Goal: Task Accomplishment & Management: Manage account settings

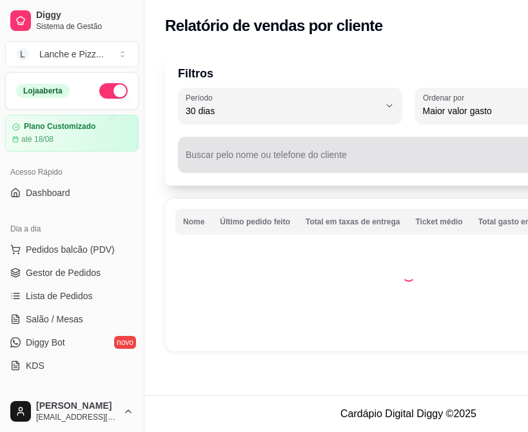
select select "30"
select select "HIGHEST_TOTAL_SPENT_WITH_ORDERS"
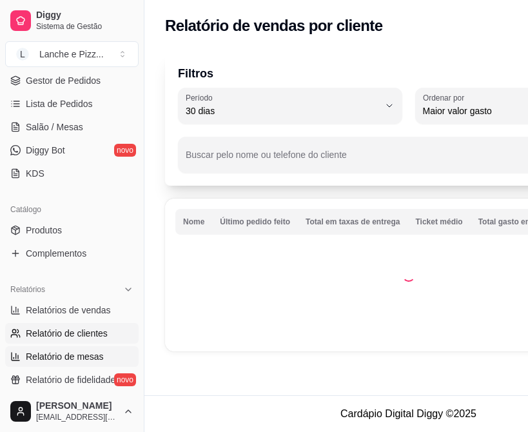
scroll to position [193, 0]
click at [75, 366] on ul "Relatórios de vendas Relatório de clientes Relatório de mesas Relatório de fide…" at bounding box center [72, 344] width 134 height 90
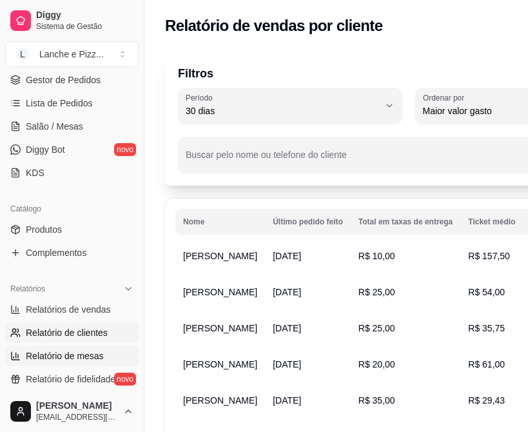
click at [76, 361] on span "Relatório de mesas" at bounding box center [65, 356] width 78 height 13
select select "TOTAL_OF_ORDERS"
select select "7"
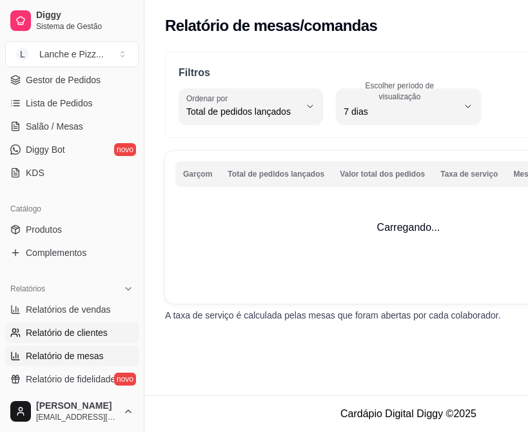
click at [86, 334] on span "Relatório de clientes" at bounding box center [67, 332] width 82 height 13
select select "30"
select select "HIGHEST_TOTAL_SPENT_WITH_ORDERS"
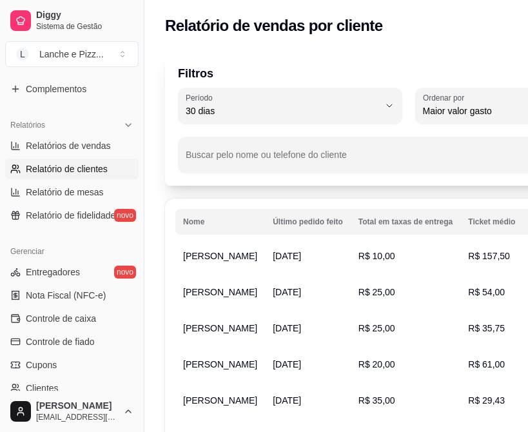
scroll to position [360, 0]
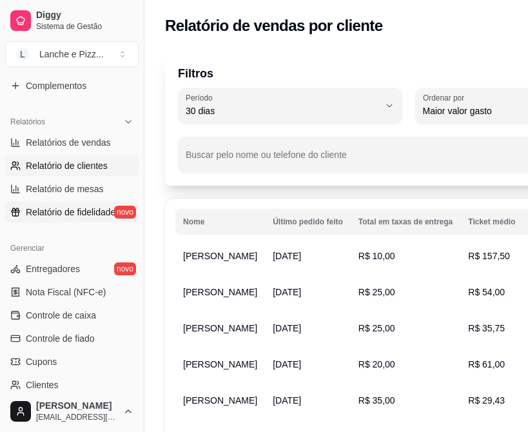
click at [72, 210] on span "Relatório de fidelidade" at bounding box center [71, 212] width 90 height 13
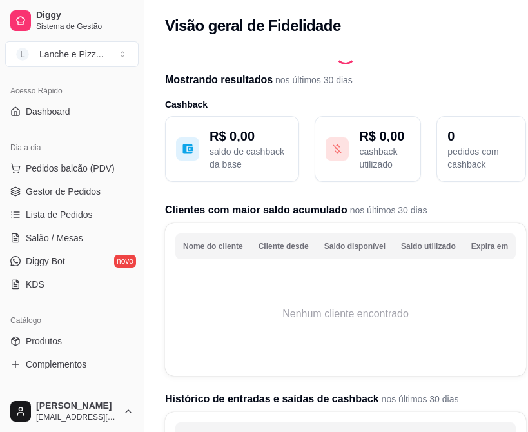
scroll to position [81, 0]
click at [76, 222] on link "Lista de Pedidos" at bounding box center [72, 215] width 134 height 21
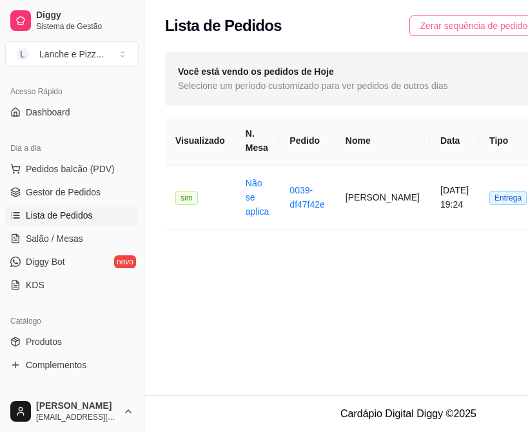
click at [486, 33] on button "Zerar sequência de pedidos" at bounding box center [476, 25] width 133 height 21
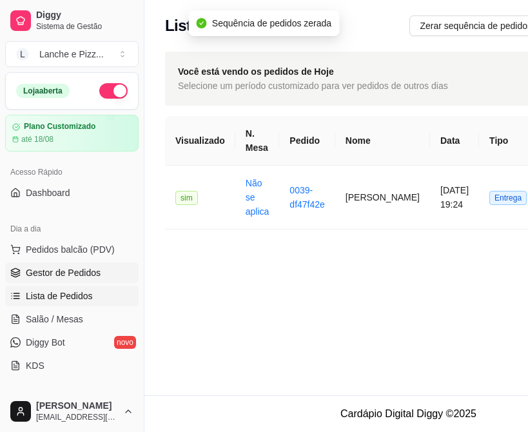
click at [50, 271] on span "Gestor de Pedidos" at bounding box center [63, 272] width 75 height 13
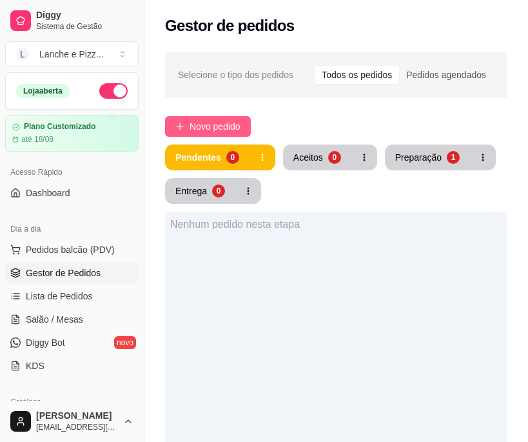
click at [224, 136] on button "Novo pedido" at bounding box center [208, 126] width 86 height 21
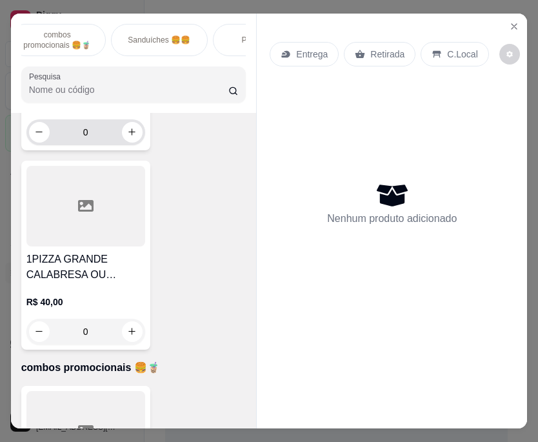
scroll to position [237, 0]
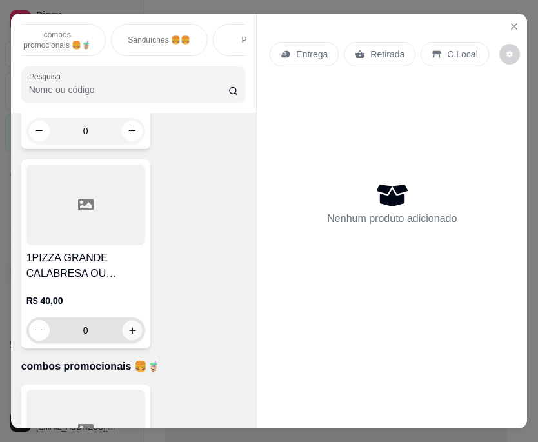
click at [127, 343] on div "0" at bounding box center [86, 330] width 114 height 26
type input "1"
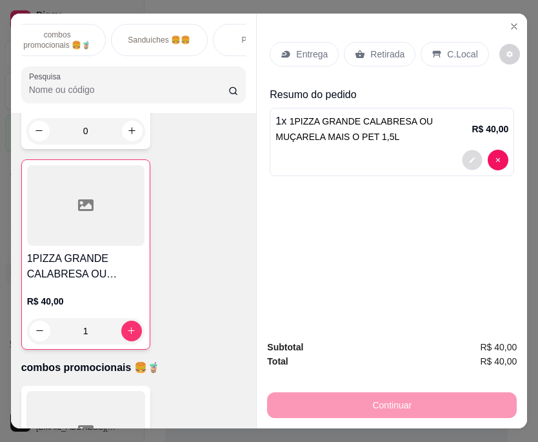
click at [470, 158] on icon "decrease-product-quantity" at bounding box center [472, 160] width 8 height 8
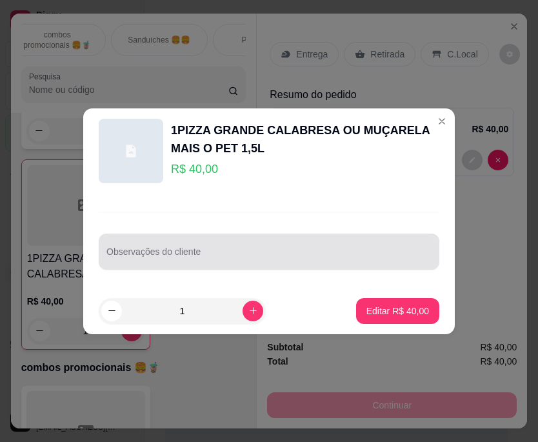
click at [214, 249] on div at bounding box center [268, 252] width 325 height 26
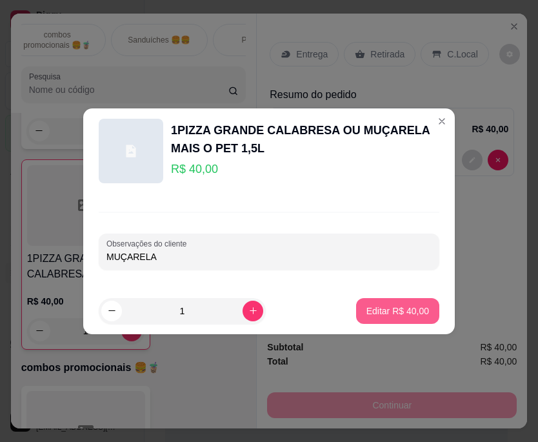
type input "MUÇARELA"
click at [400, 306] on p "Editar R$ 40,00" at bounding box center [397, 310] width 61 height 12
type input "0"
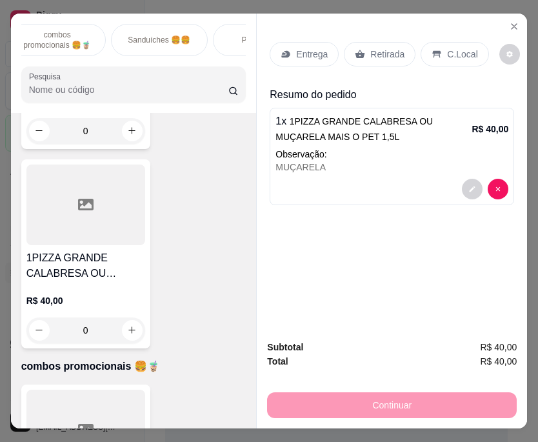
click at [292, 57] on div "Entrega" at bounding box center [304, 54] width 69 height 25
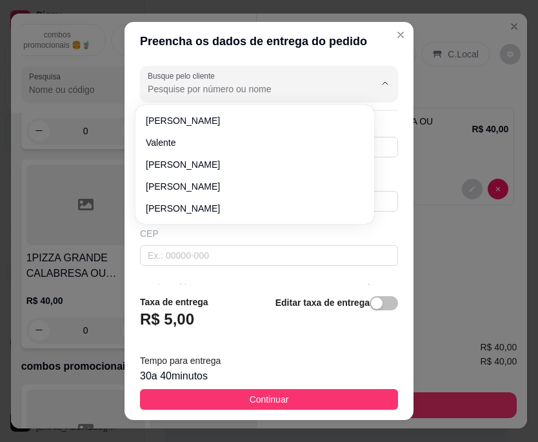
click at [240, 95] on input "Busque pelo cliente" at bounding box center [251, 89] width 206 height 13
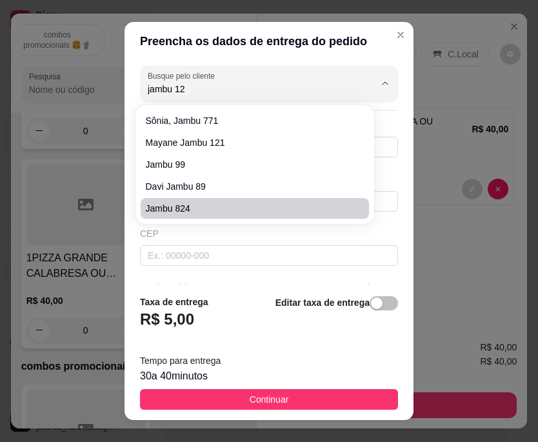
type input "jambu 127"
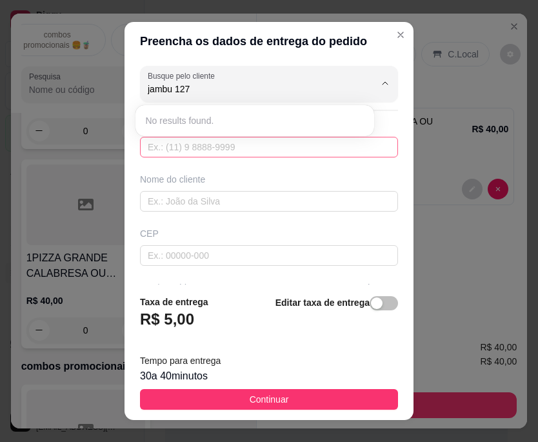
click at [239, 146] on input "text" at bounding box center [269, 147] width 258 height 21
click at [179, 152] on input "text" at bounding box center [269, 147] width 258 height 21
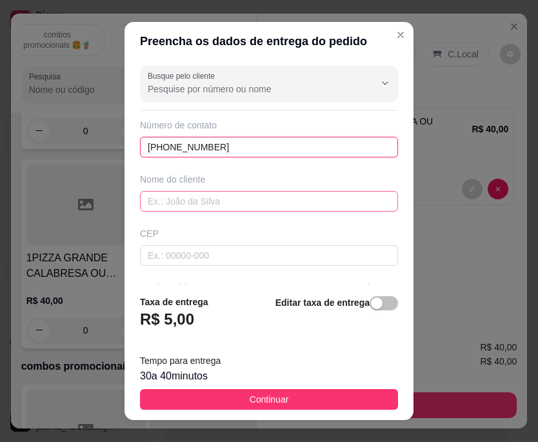
type input "[PHONE_NUMBER]"
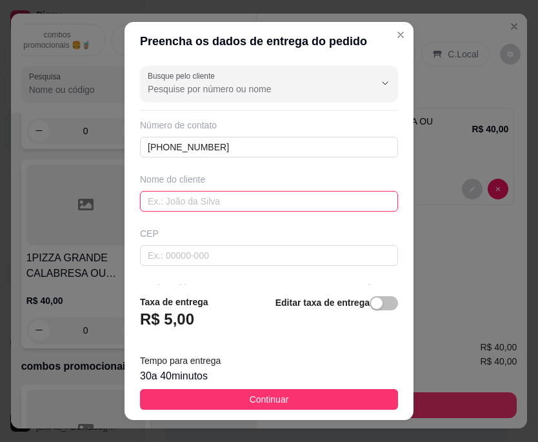
click at [185, 203] on input "text" at bounding box center [269, 201] width 258 height 21
type input "p"
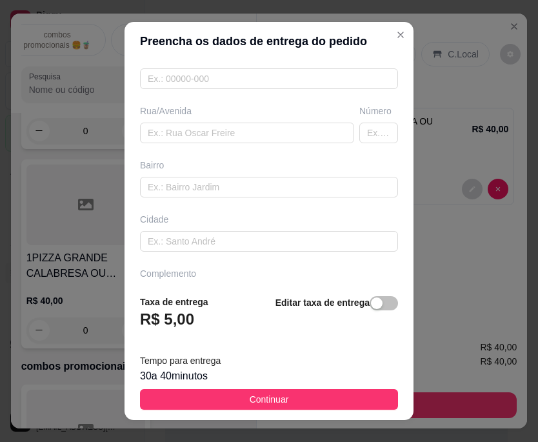
scroll to position [211, 0]
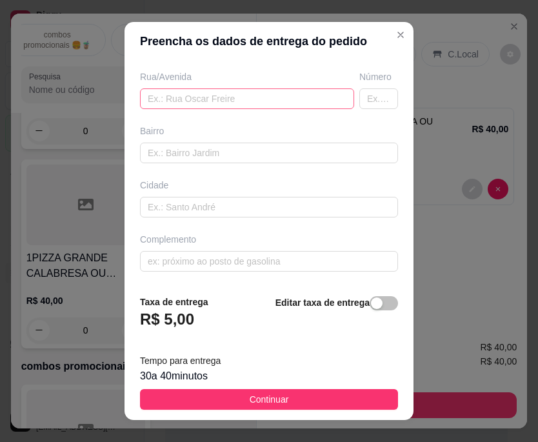
type input "ozilerne"
click at [211, 105] on input "text" at bounding box center [247, 98] width 214 height 21
type input "jambu"
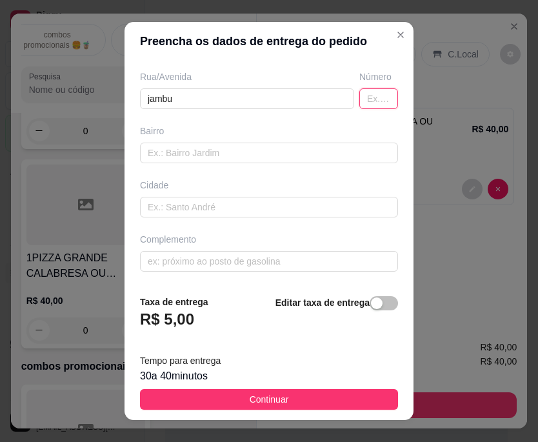
click at [362, 98] on input "text" at bounding box center [378, 98] width 39 height 21
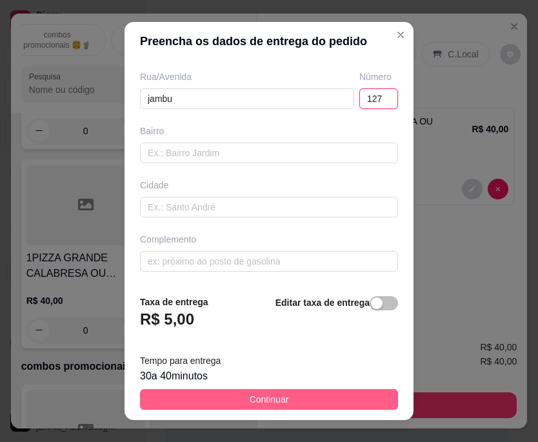
type input "127"
click at [326, 396] on button "Continuar" at bounding box center [269, 399] width 258 height 21
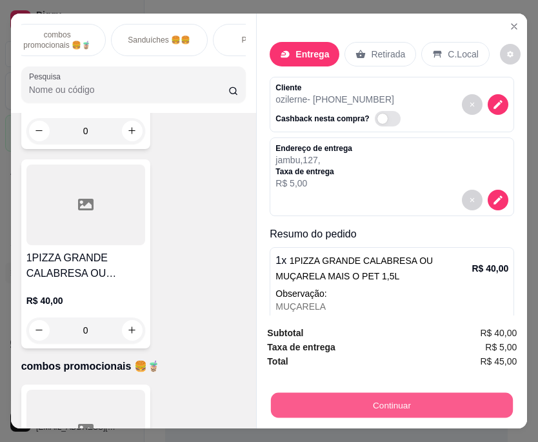
click at [384, 404] on button "Continuar" at bounding box center [392, 405] width 242 height 25
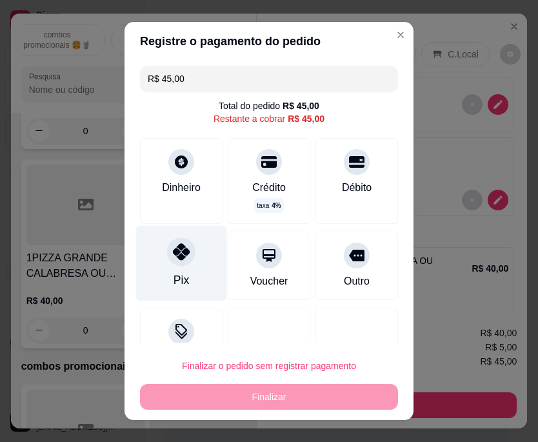
click at [181, 272] on div "Pix" at bounding box center [181, 280] width 15 height 17
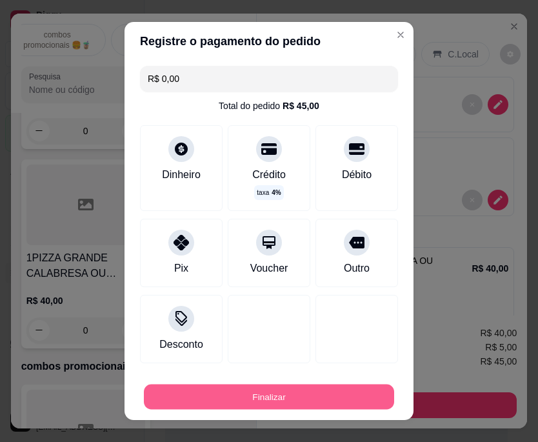
click at [230, 392] on button "Finalizar" at bounding box center [269, 396] width 250 height 25
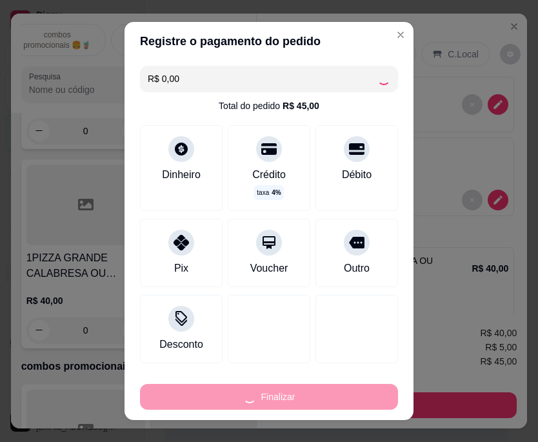
type input "-R$ 45,00"
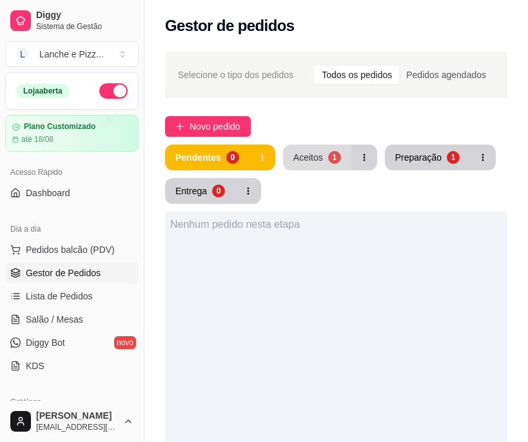
click at [315, 162] on div "Aceitos" at bounding box center [309, 157] width 30 height 13
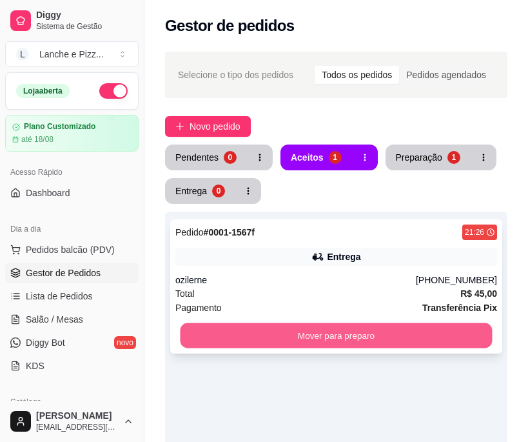
click at [328, 339] on button "Mover para preparo" at bounding box center [336, 335] width 312 height 25
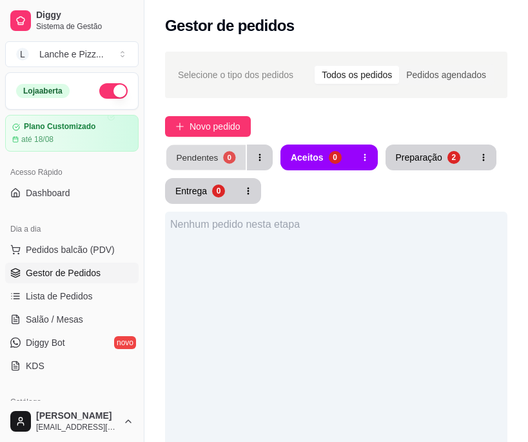
click at [232, 168] on button "Pendentes 0" at bounding box center [205, 157] width 79 height 25
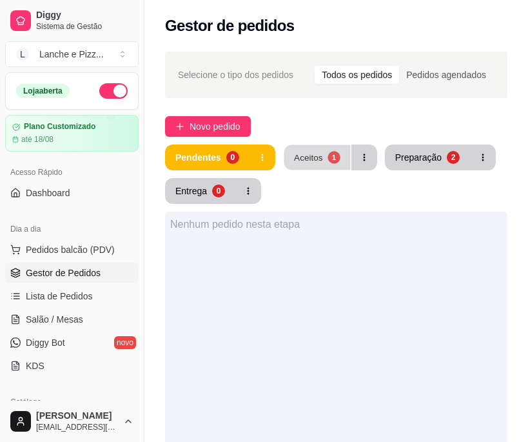
click at [308, 158] on div "Aceitos" at bounding box center [308, 157] width 29 height 12
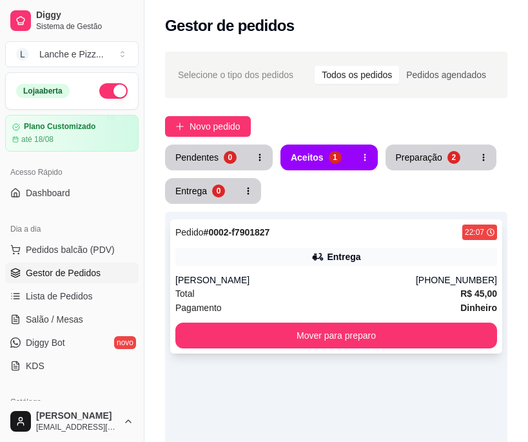
click at [206, 290] on div "Total R$ 45,00" at bounding box center [336, 293] width 322 height 14
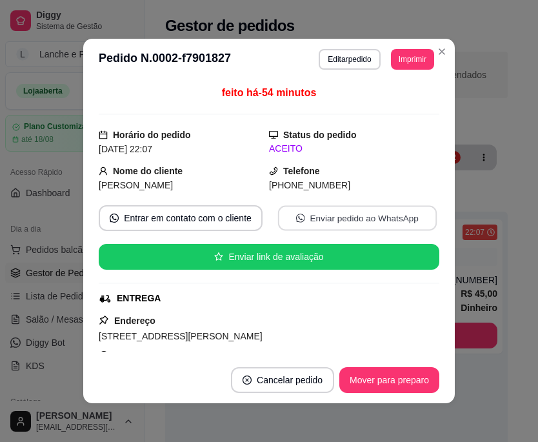
click at [314, 217] on button "Enviar pedido ao WhatsApp" at bounding box center [357, 218] width 159 height 25
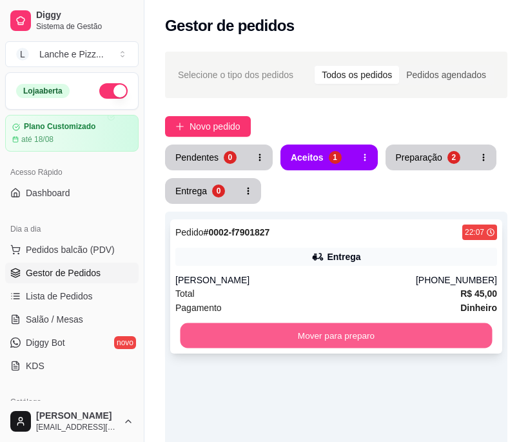
click at [317, 335] on button "Mover para preparo" at bounding box center [336, 335] width 312 height 25
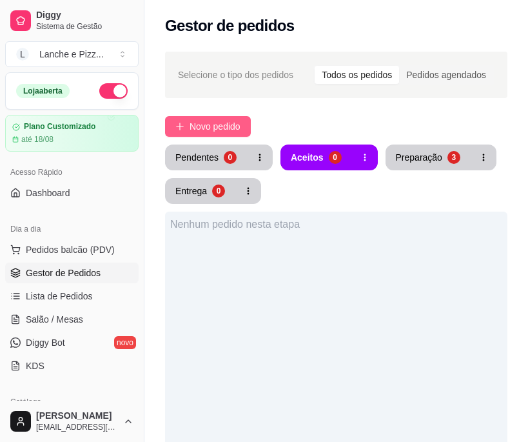
click at [237, 132] on span "Novo pedido" at bounding box center [215, 126] width 51 height 14
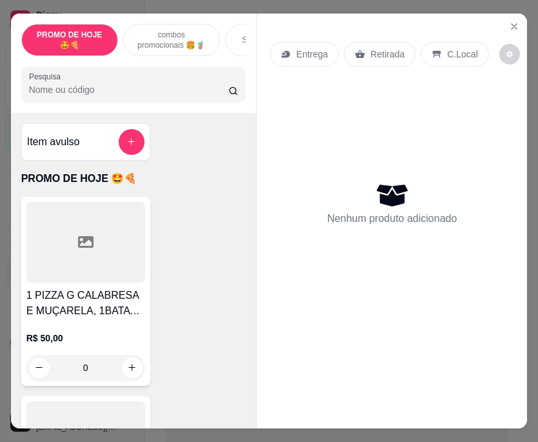
click at [137, 46] on div "combos promocionais 🍔🧋" at bounding box center [171, 40] width 97 height 32
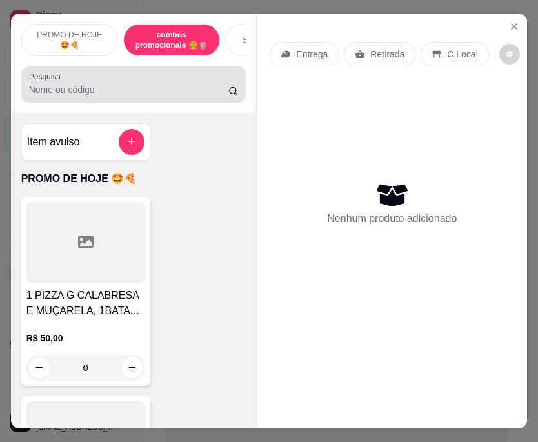
scroll to position [33, 0]
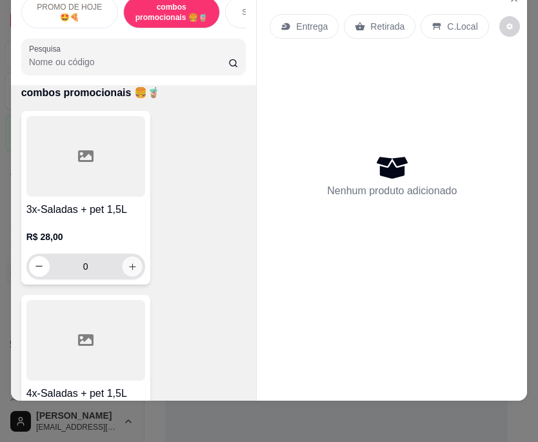
click at [132, 270] on button "increase-product-quantity" at bounding box center [132, 266] width 20 height 20
type input "1"
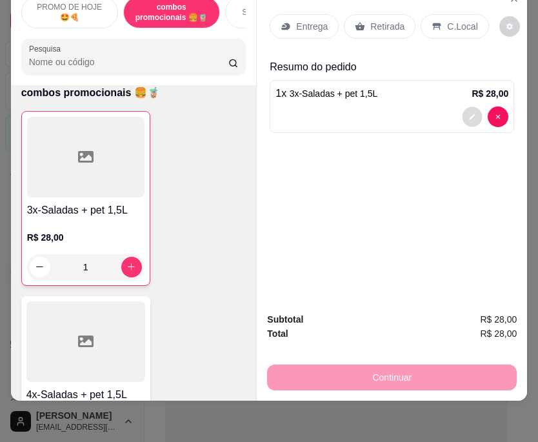
click at [470, 114] on icon "decrease-product-quantity" at bounding box center [473, 117] width 6 height 6
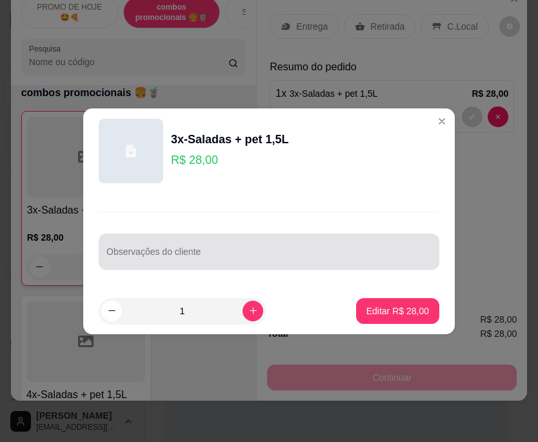
click at [285, 264] on div at bounding box center [268, 252] width 325 height 26
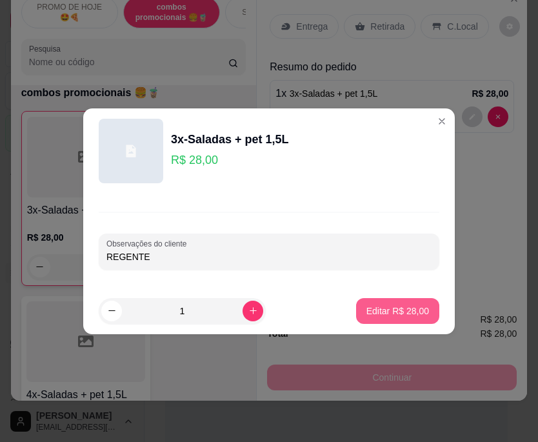
type input "REGENTE"
click at [409, 317] on p "Editar R$ 28,00" at bounding box center [397, 310] width 61 height 12
type input "0"
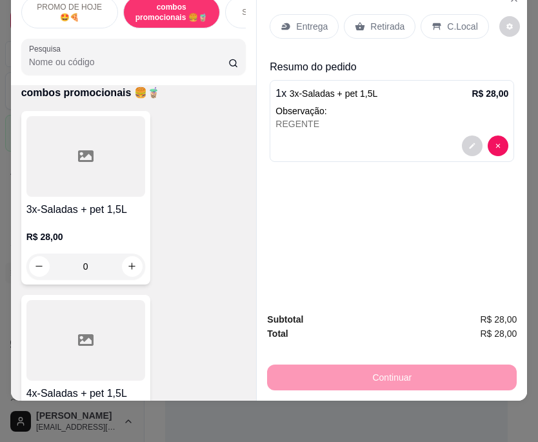
click at [292, 25] on div "Entrega" at bounding box center [304, 26] width 69 height 25
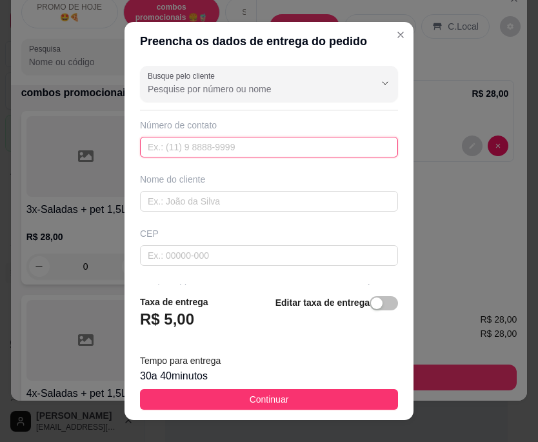
click at [256, 152] on input "text" at bounding box center [269, 147] width 258 height 21
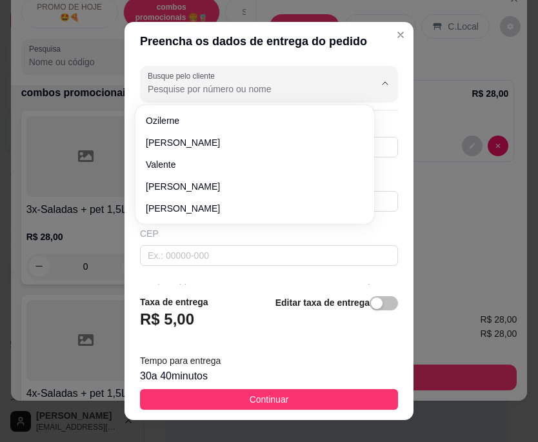
click at [193, 90] on input "Busque pelo cliente" at bounding box center [251, 89] width 206 height 13
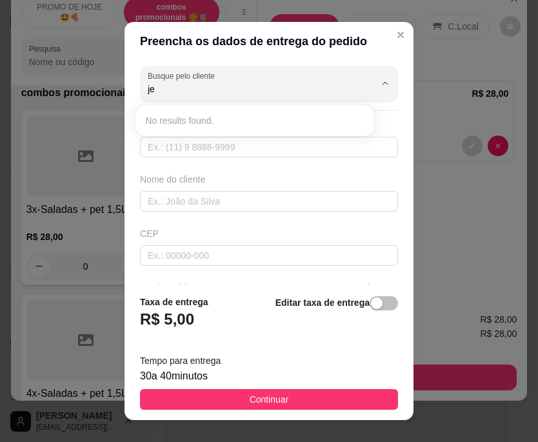
type input "j"
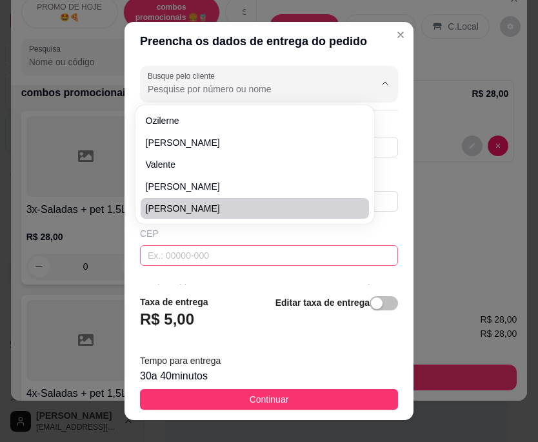
click at [224, 258] on input "text" at bounding box center [269, 255] width 258 height 21
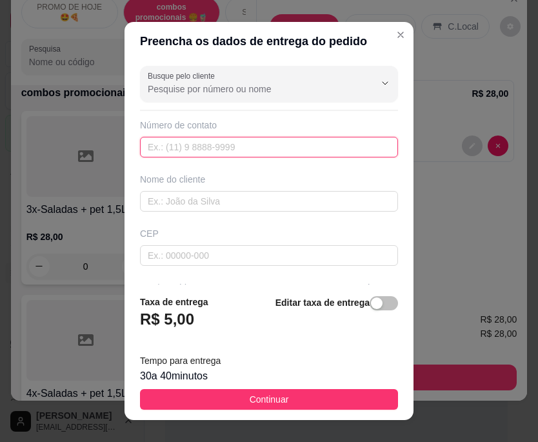
click at [240, 148] on input "text" at bounding box center [269, 147] width 258 height 21
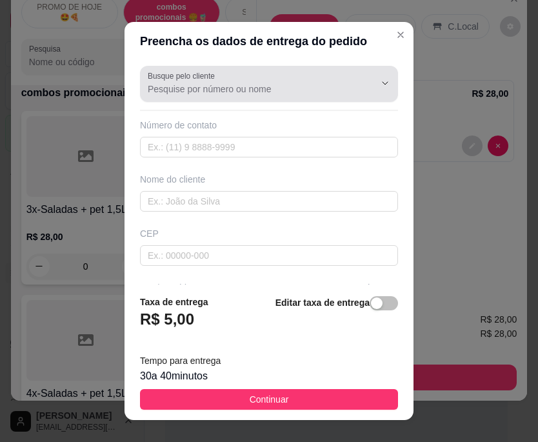
click at [221, 77] on div at bounding box center [269, 84] width 243 height 26
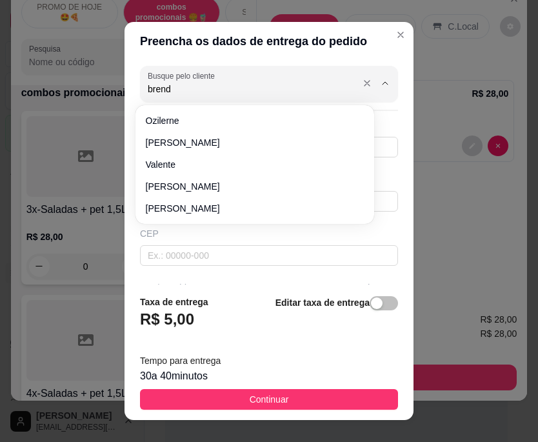
type input "[PERSON_NAME]"
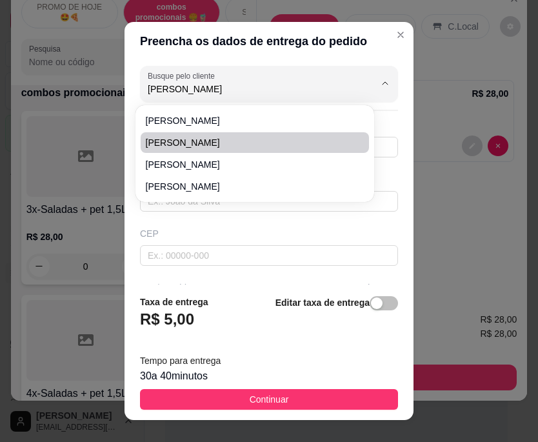
click at [214, 145] on span "[PERSON_NAME]" at bounding box center [248, 142] width 205 height 13
type input "9291346435"
type input "[PERSON_NAME]"
type input "9"
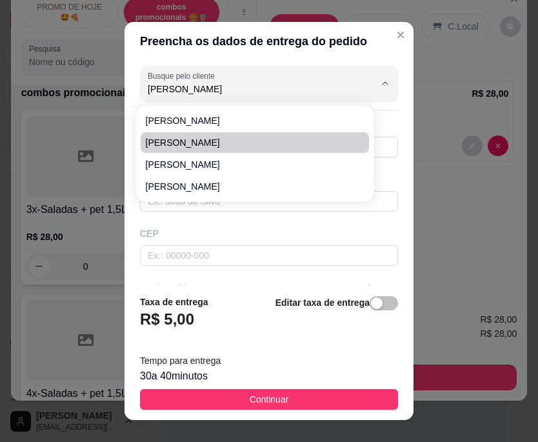
type input "em frente o campo"
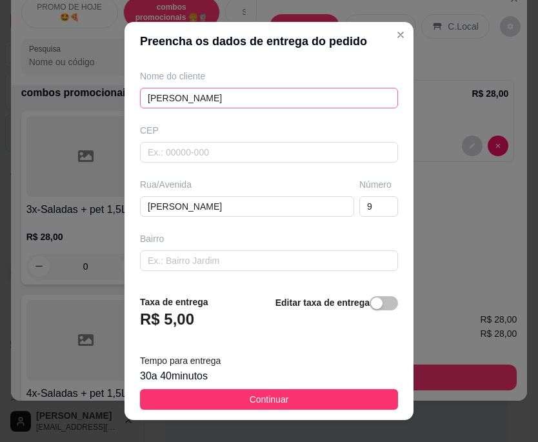
scroll to position [211, 0]
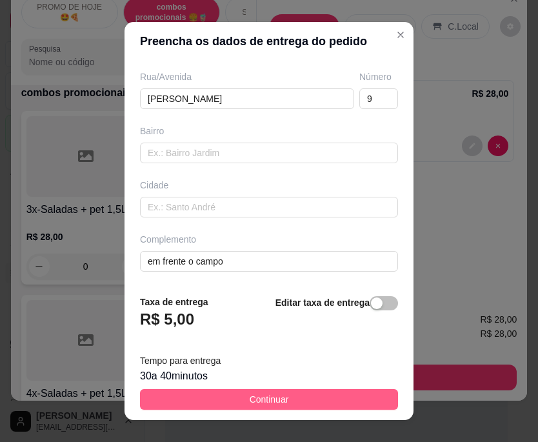
type input "[PERSON_NAME]"
click at [259, 392] on span "Continuar" at bounding box center [269, 399] width 39 height 14
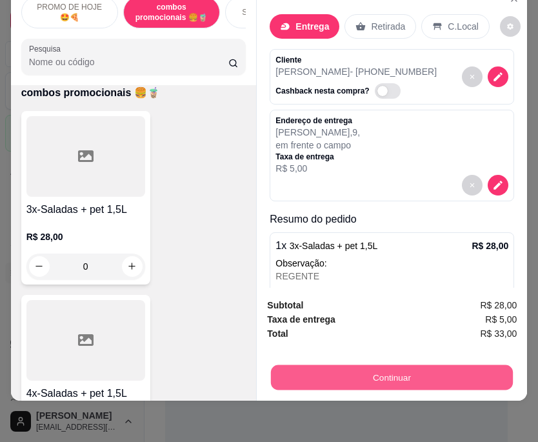
click at [308, 370] on button "Continuar" at bounding box center [392, 377] width 242 height 25
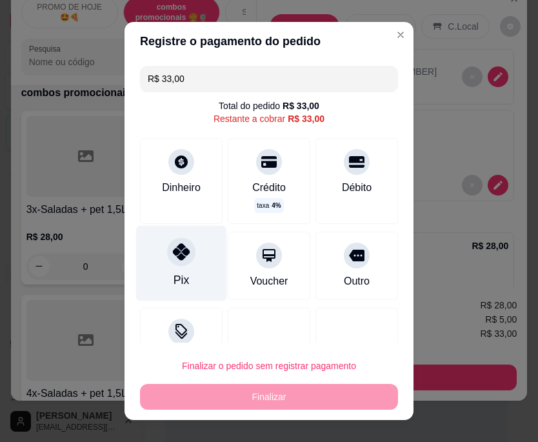
click at [174, 283] on div "Pix" at bounding box center [181, 280] width 15 height 17
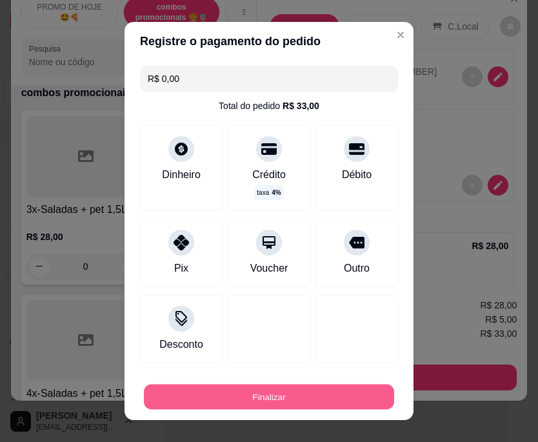
click at [210, 393] on button "Finalizar" at bounding box center [269, 396] width 250 height 25
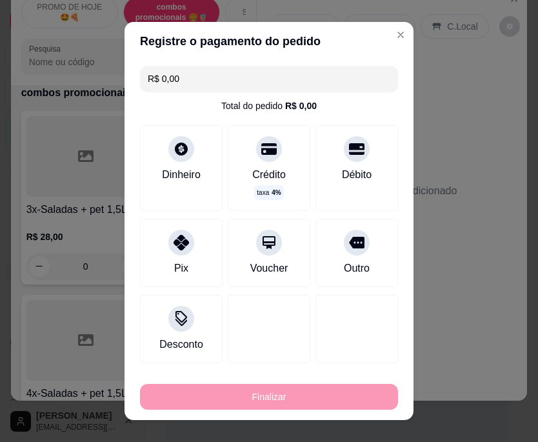
type input "-R$ 33,00"
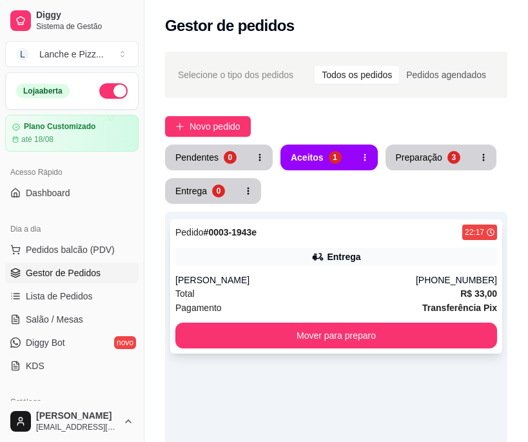
click at [219, 292] on div "Total R$ 33,00" at bounding box center [336, 293] width 322 height 14
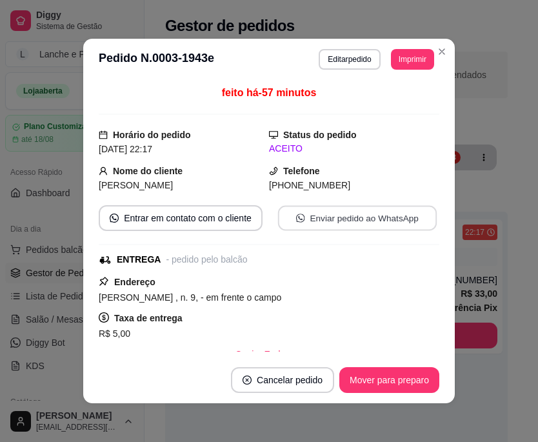
click at [286, 227] on button "Enviar pedido ao WhatsApp" at bounding box center [357, 218] width 159 height 25
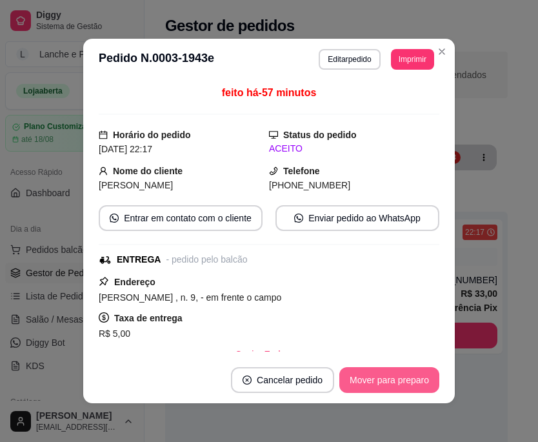
click at [414, 379] on button "Mover para preparo" at bounding box center [389, 380] width 100 height 26
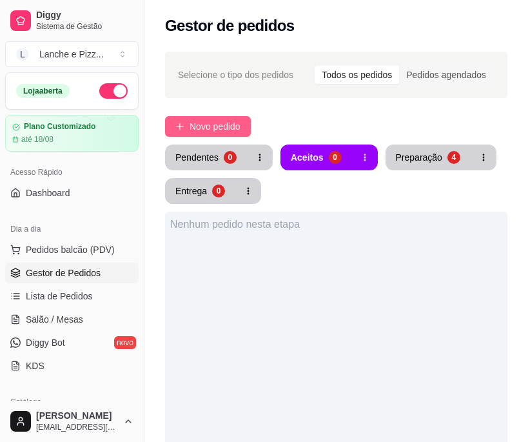
click at [206, 127] on span "Novo pedido" at bounding box center [215, 126] width 51 height 14
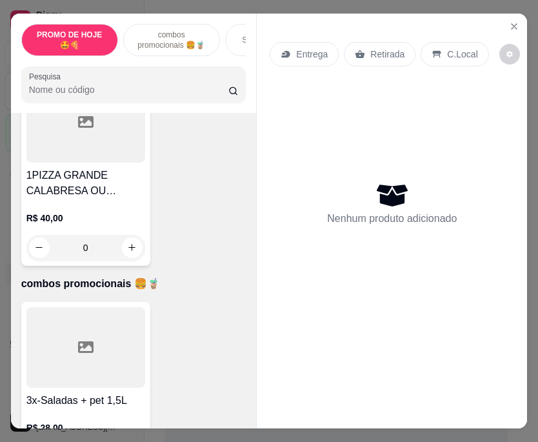
scroll to position [320, 0]
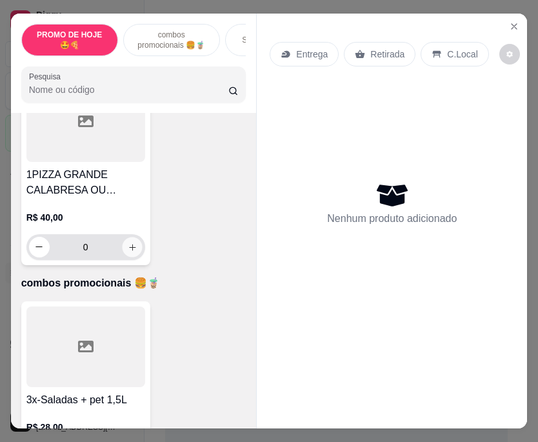
click at [127, 252] on icon "increase-product-quantity" at bounding box center [132, 247] width 10 height 10
type input "1"
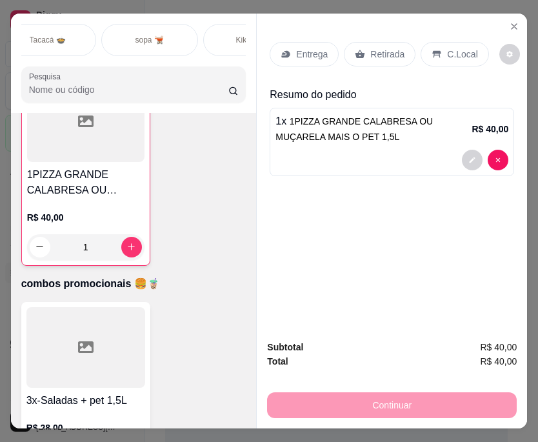
scroll to position [0, 428]
click at [140, 46] on div "sopa 🫕" at bounding box center [151, 40] width 97 height 32
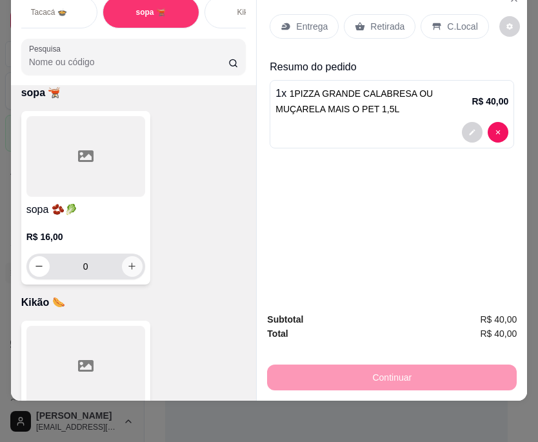
click at [130, 269] on icon "increase-product-quantity" at bounding box center [132, 266] width 10 height 10
type input "1"
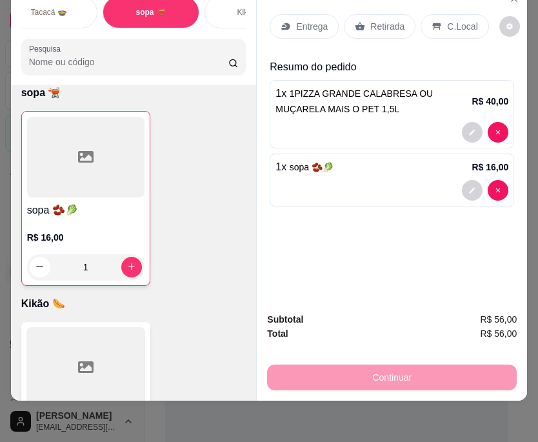
click at [301, 21] on p "Entrega" at bounding box center [312, 26] width 32 height 13
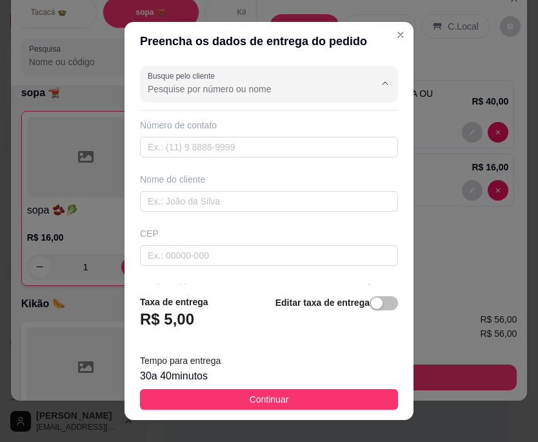
click at [208, 90] on input "Busque pelo cliente" at bounding box center [251, 89] width 206 height 13
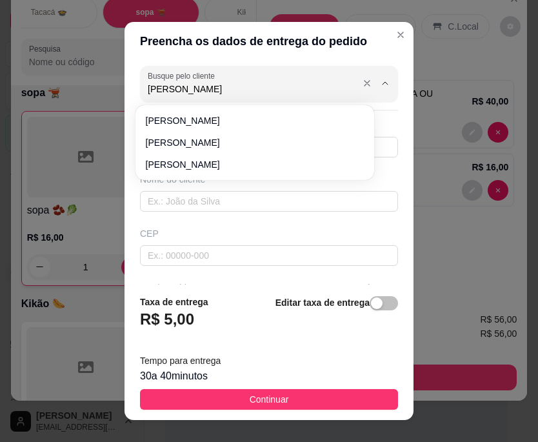
type input "[PERSON_NAME]"
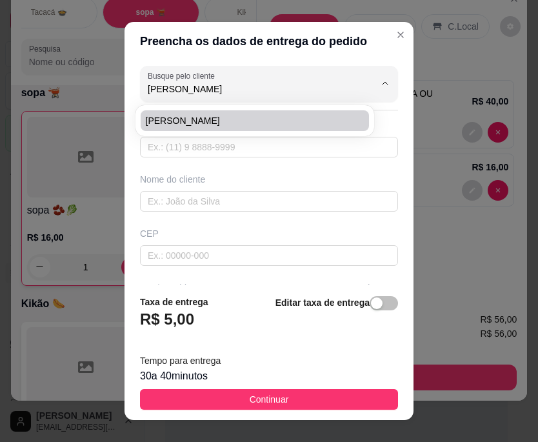
click at [190, 167] on div "Busque pelo cliente [PERSON_NAME] Número de contato Nome do cliente CEP Rua/[GE…" at bounding box center [269, 173] width 289 height 224
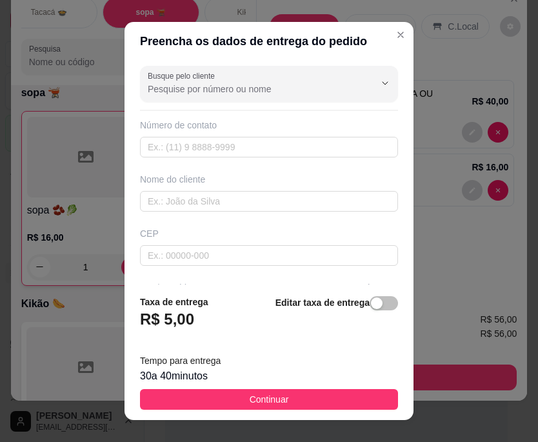
click at [192, 105] on div "Busque pelo cliente Número de contato Nome do cliente CEP Rua/[GEOGRAPHIC_DATA]" at bounding box center [269, 173] width 289 height 224
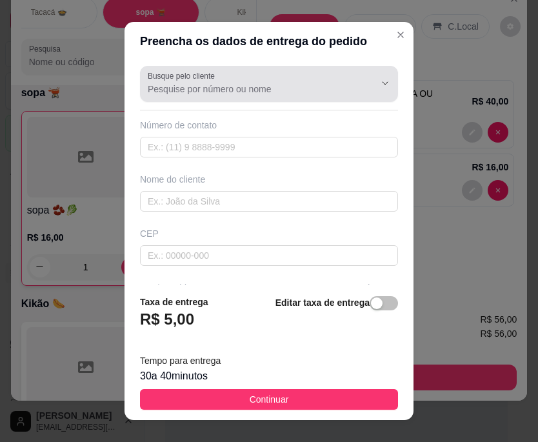
click at [179, 88] on input "Busque pelo cliente" at bounding box center [251, 89] width 206 height 13
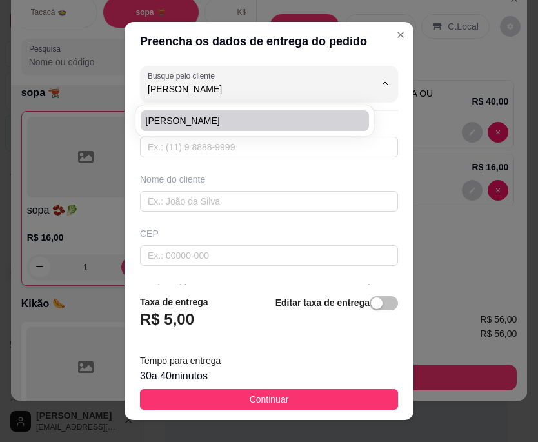
click at [223, 116] on span "[PERSON_NAME]" at bounding box center [248, 120] width 205 height 13
type input "[PERSON_NAME]"
type input "9299504490"
type input "[PERSON_NAME]"
type input "sena"
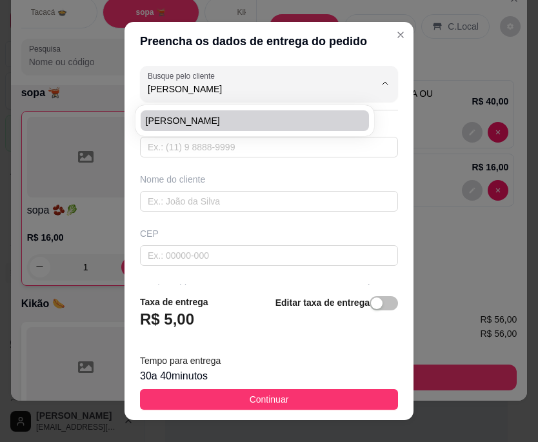
type input "18"
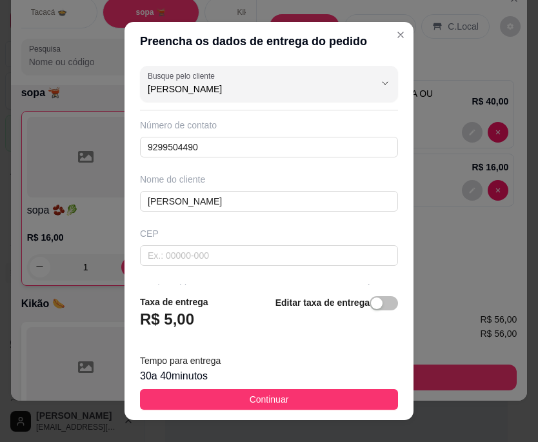
scroll to position [211, 0]
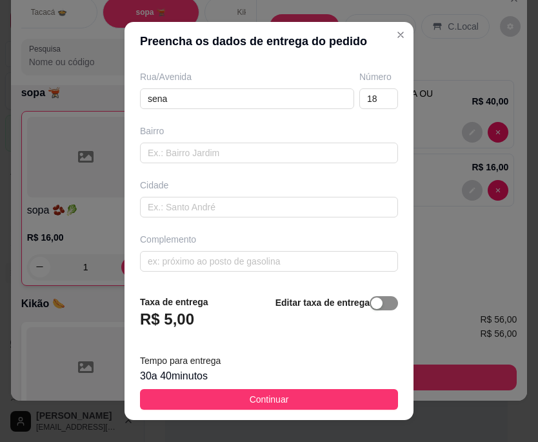
type input "[PERSON_NAME]"
click at [370, 303] on button "button" at bounding box center [384, 303] width 28 height 14
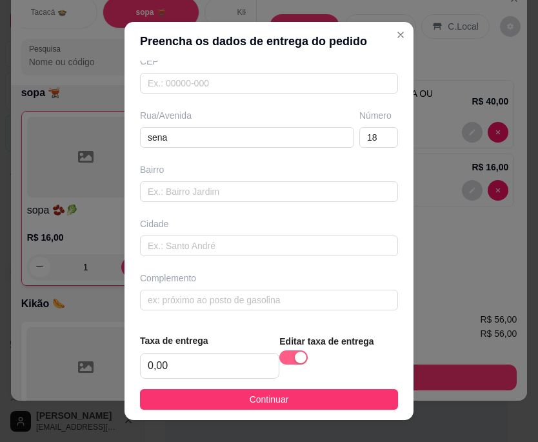
scroll to position [172, 0]
click at [150, 364] on input "0,00" at bounding box center [210, 366] width 138 height 25
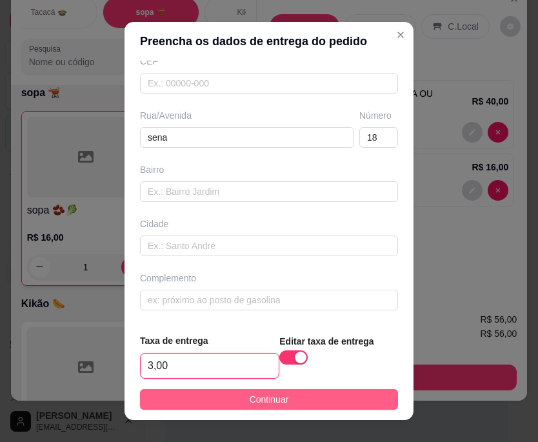
type input "3,00"
click at [170, 395] on button "Continuar" at bounding box center [269, 399] width 258 height 21
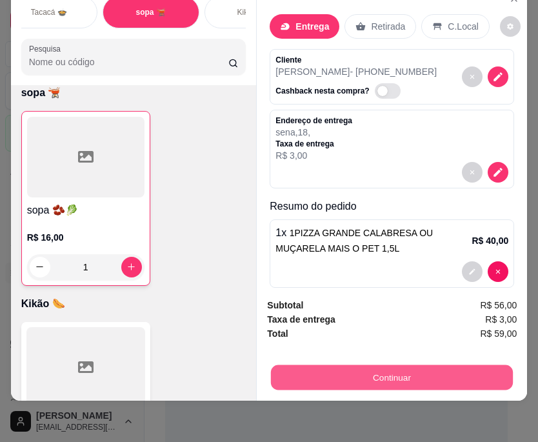
click at [354, 379] on button "Continuar" at bounding box center [392, 377] width 242 height 25
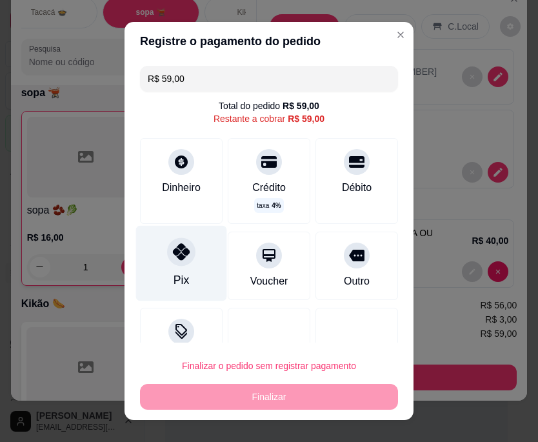
click at [174, 279] on div "Pix" at bounding box center [181, 280] width 15 height 17
type input "R$ 0,00"
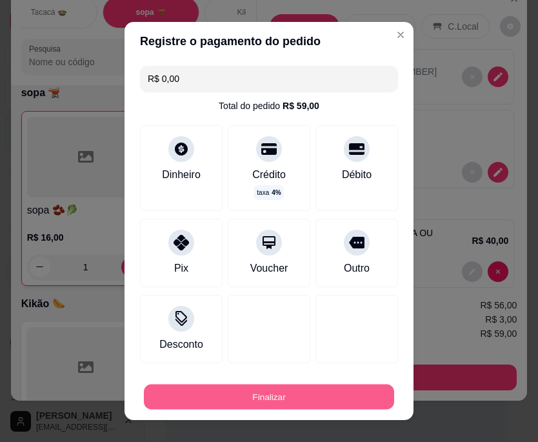
click at [171, 398] on button "Finalizar" at bounding box center [269, 396] width 250 height 25
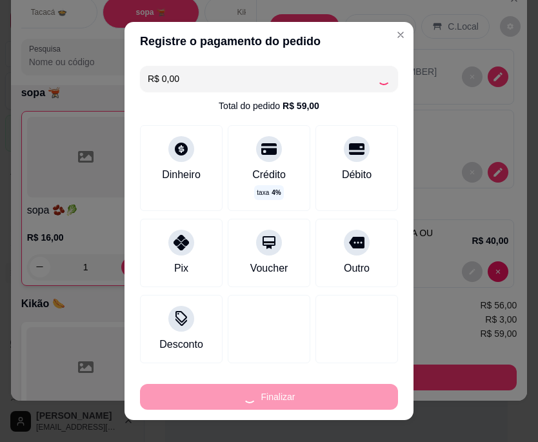
type input "0"
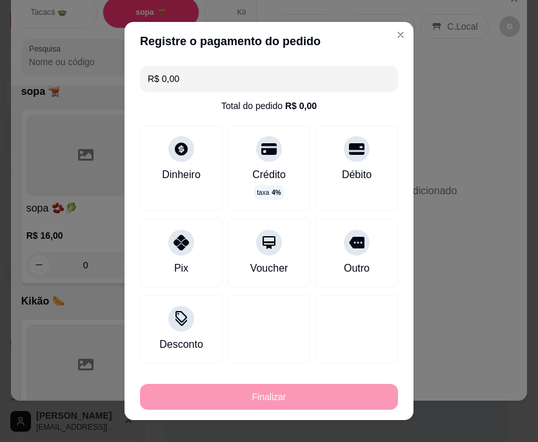
type input "-R$ 59,00"
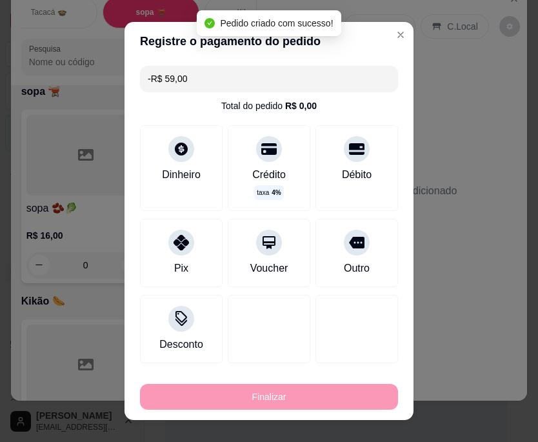
scroll to position [4447, 0]
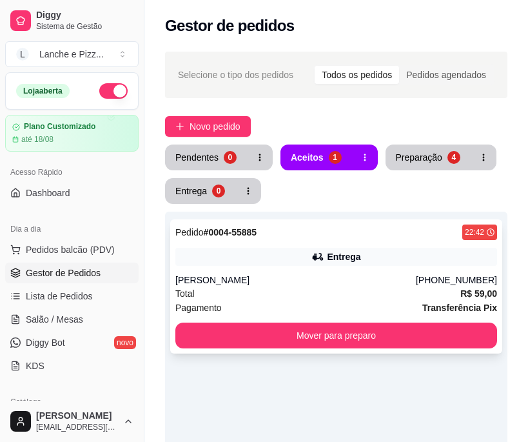
click at [289, 304] on div "Pagamento Transferência Pix" at bounding box center [336, 308] width 322 height 14
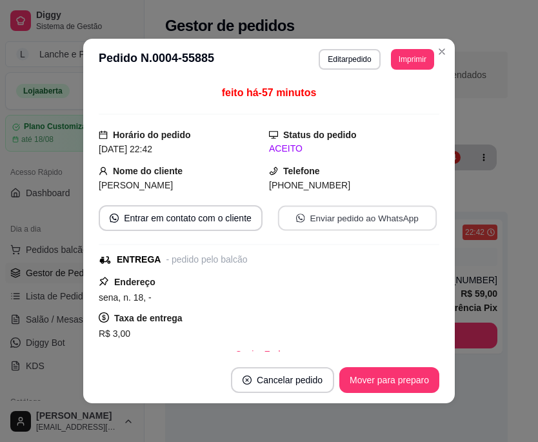
click at [304, 223] on button "Enviar pedido ao WhatsApp" at bounding box center [357, 218] width 159 height 25
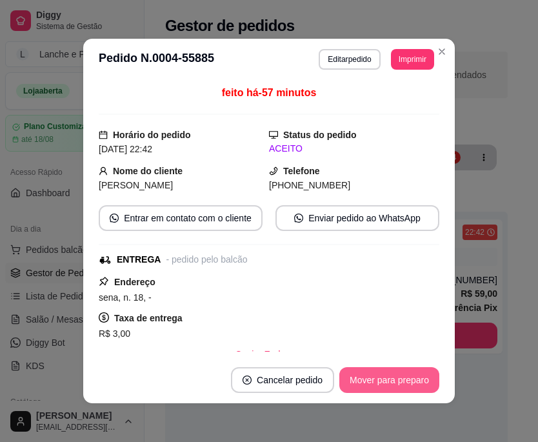
click at [369, 381] on button "Mover para preparo" at bounding box center [389, 380] width 100 height 26
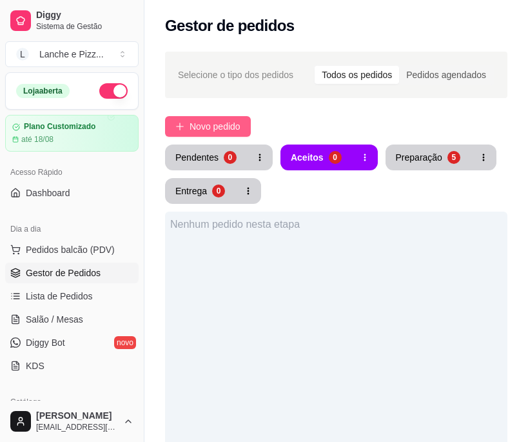
click at [201, 121] on span "Novo pedido" at bounding box center [215, 126] width 51 height 14
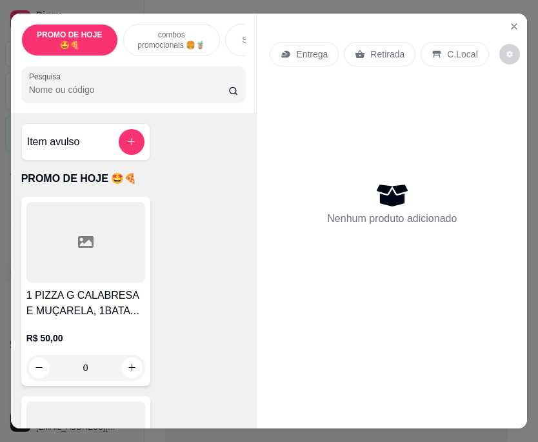
click at [188, 34] on p "combos promocionais 🍔🧋" at bounding box center [171, 40] width 75 height 21
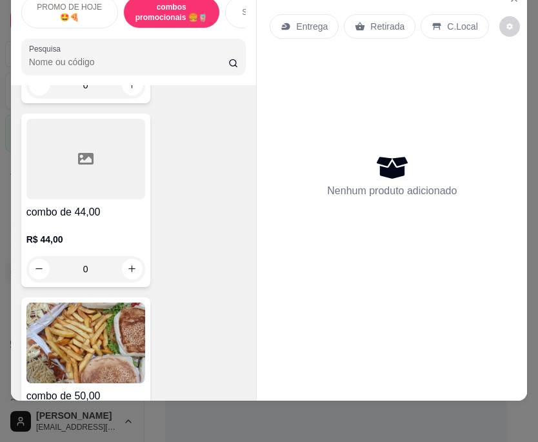
scroll to position [1048, 0]
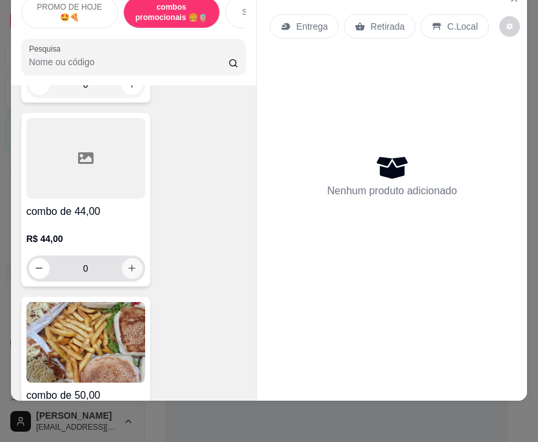
click at [131, 269] on icon "increase-product-quantity" at bounding box center [132, 268] width 10 height 10
type input "1"
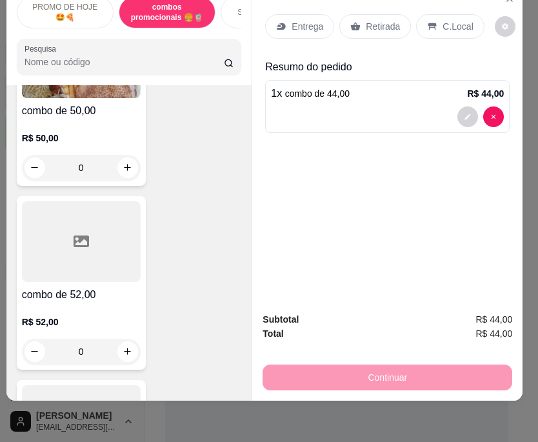
scroll to position [1334, 0]
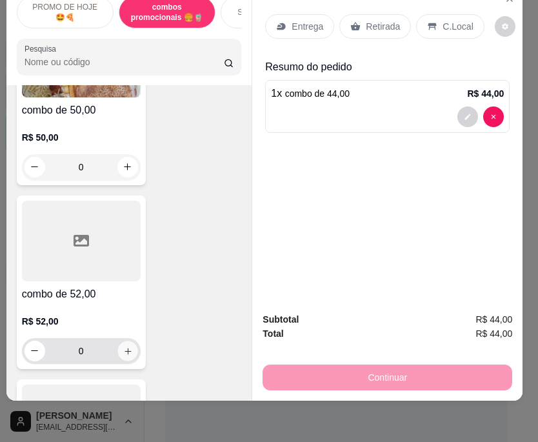
click at [123, 349] on icon "increase-product-quantity" at bounding box center [128, 351] width 10 height 10
type input "1"
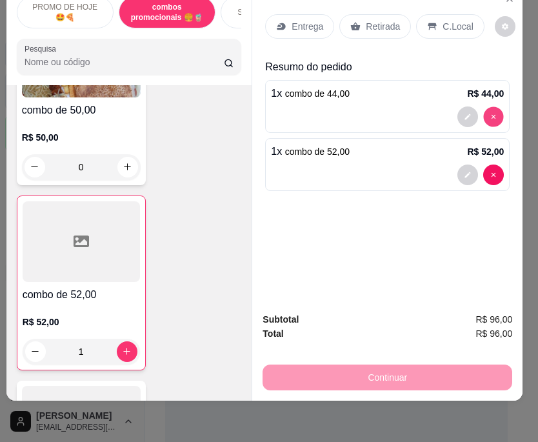
type input "0"
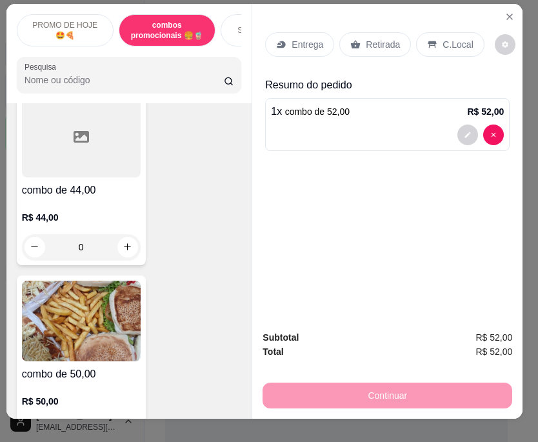
scroll to position [9, 10]
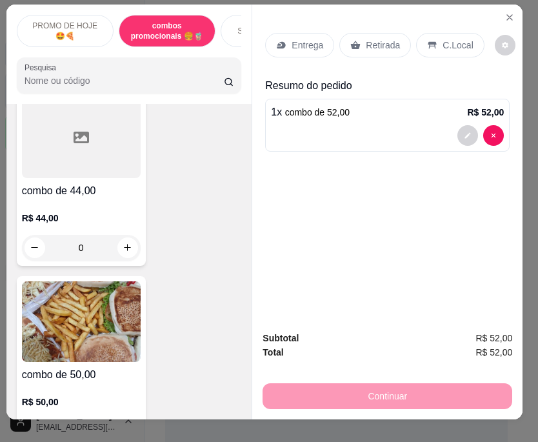
click at [221, 28] on div "Sanduíches 🍔🍔" at bounding box center [269, 31] width 97 height 32
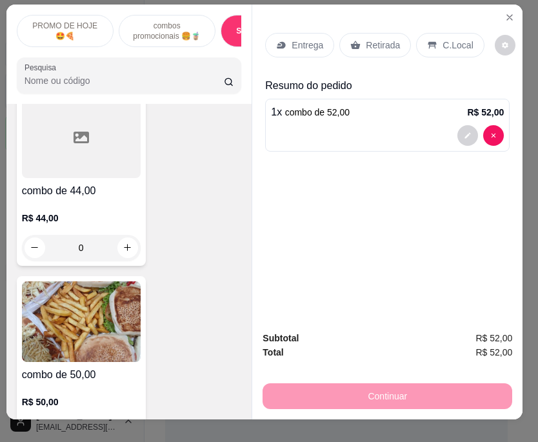
scroll to position [33, 10]
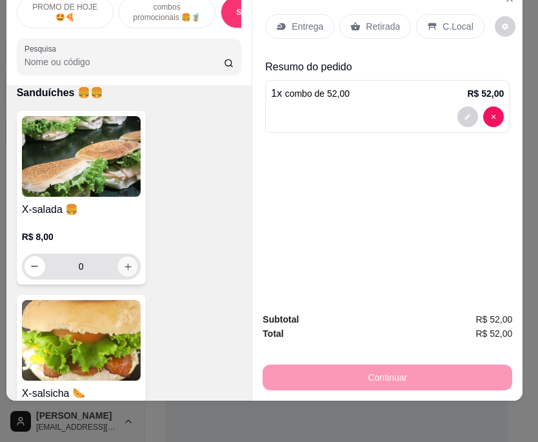
click at [123, 264] on icon "increase-product-quantity" at bounding box center [128, 266] width 10 height 10
type input "1"
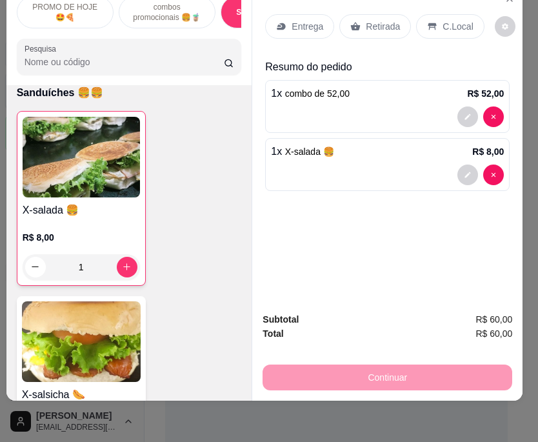
click at [292, 20] on p "Entrega" at bounding box center [308, 26] width 32 height 13
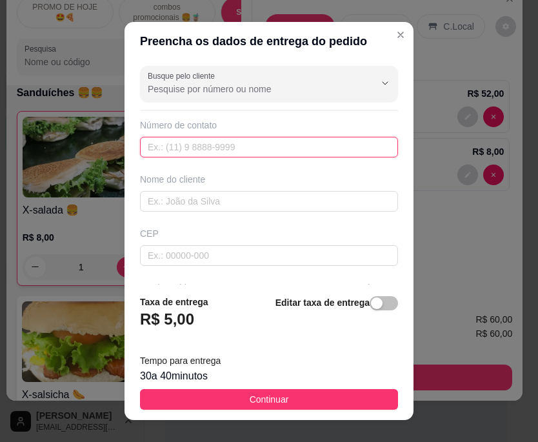
click at [162, 152] on input "text" at bounding box center [269, 147] width 258 height 21
click at [146, 148] on input "9264-1854" at bounding box center [269, 147] width 258 height 21
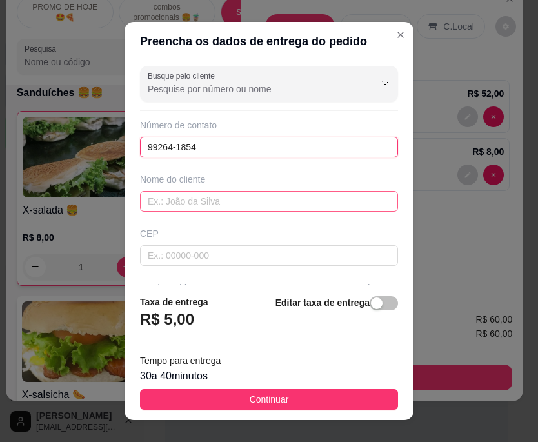
type input "99264-1854"
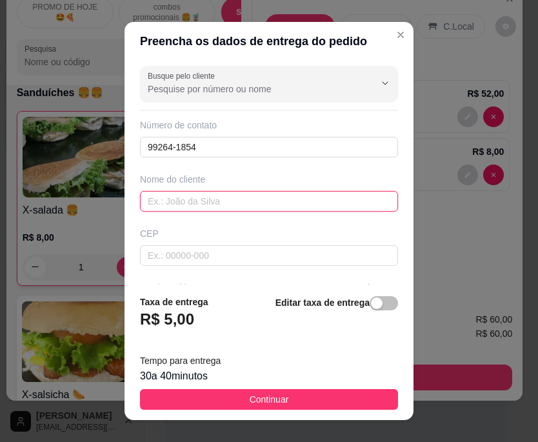
click at [173, 197] on input "text" at bounding box center [269, 201] width 258 height 21
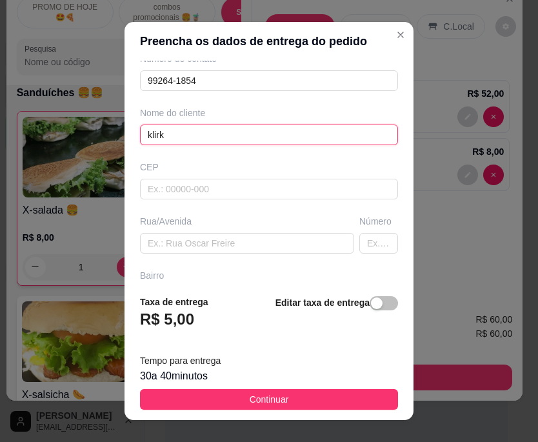
scroll to position [50, 0]
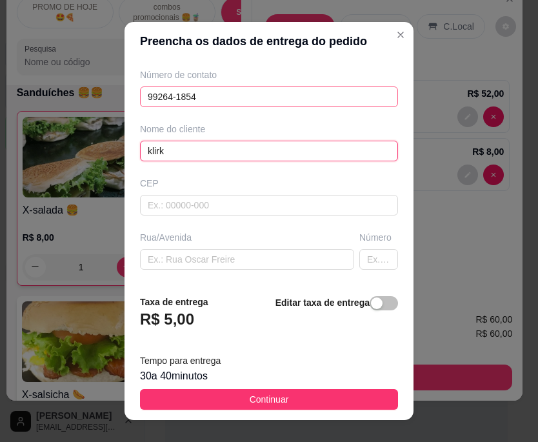
type input "klirk"
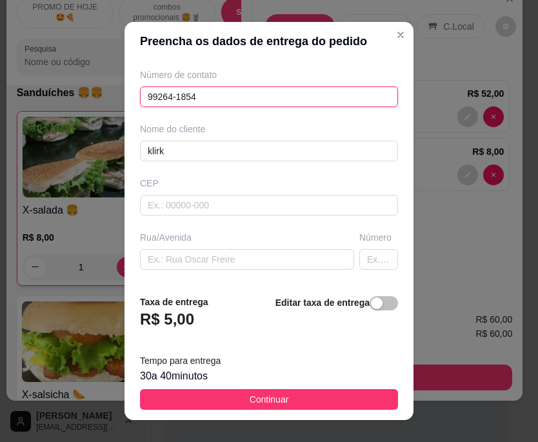
click at [155, 96] on input "99264-1854" at bounding box center [269, 96] width 258 height 21
click at [163, 95] on input "99264-1854" at bounding box center [269, 96] width 258 height 21
type input "99164-1854"
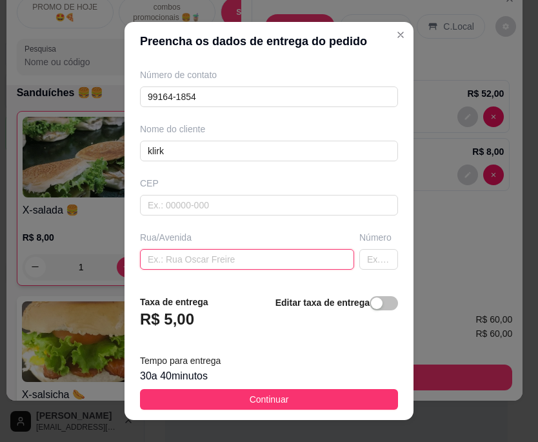
drag, startPoint x: 174, startPoint y: 261, endPoint x: -190, endPoint y: 183, distance: 372.8
click at [0, 183] on html "Diggy Sistema de Gestão L Lanche e Pizz ... Loja aberta Plano Customizado até 1…" at bounding box center [269, 221] width 538 height 442
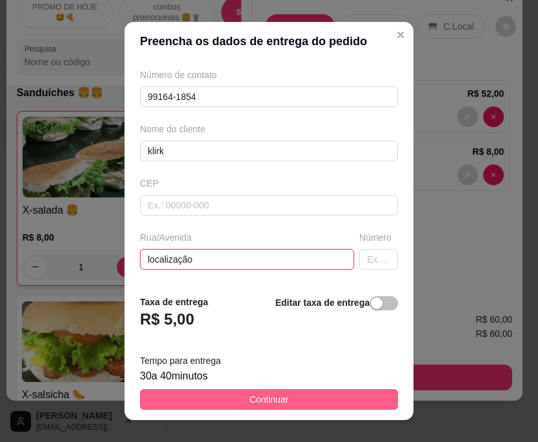
type input "localização"
click at [264, 397] on span "Continuar" at bounding box center [269, 399] width 39 height 14
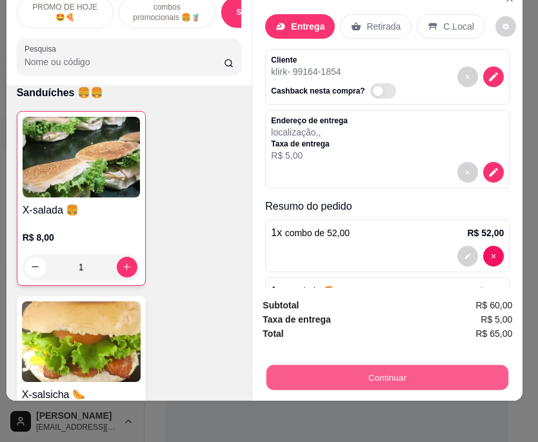
click at [332, 365] on button "Continuar" at bounding box center [387, 377] width 242 height 25
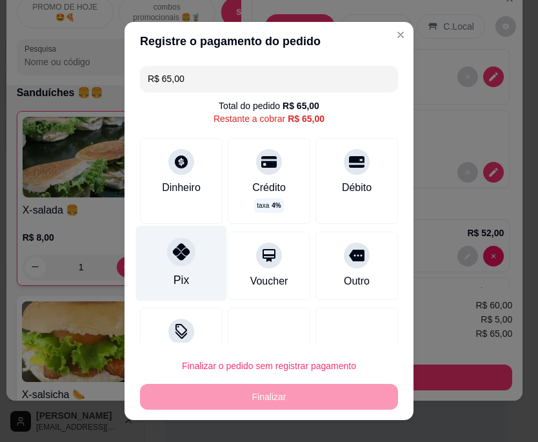
click at [177, 297] on div "Pix" at bounding box center [181, 263] width 91 height 75
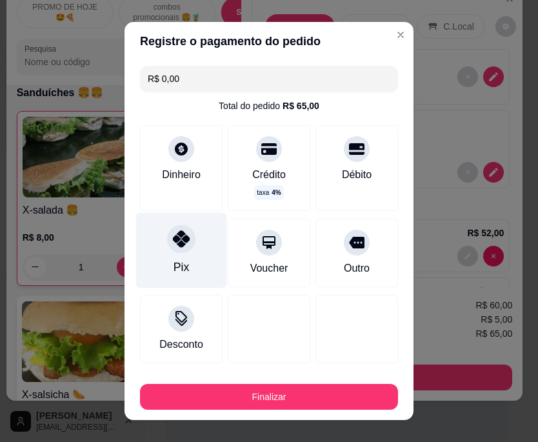
type input "R$ 0,00"
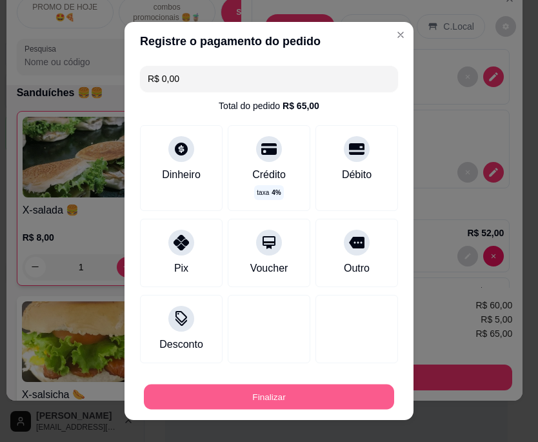
click at [204, 406] on button "Finalizar" at bounding box center [269, 396] width 250 height 25
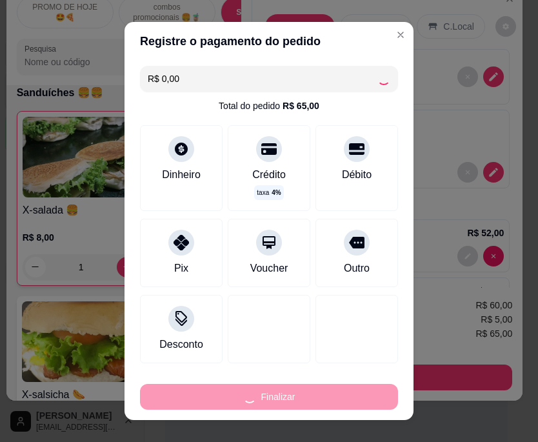
type input "0"
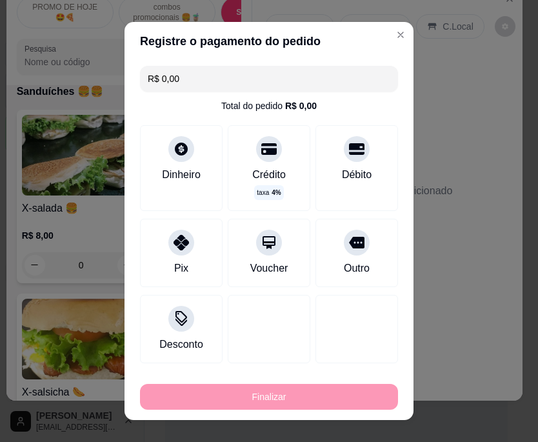
type input "-R$ 65,00"
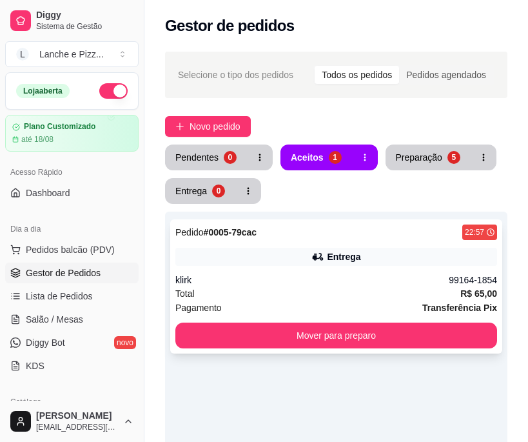
click at [294, 286] on div "Total R$ 65,00" at bounding box center [336, 293] width 322 height 14
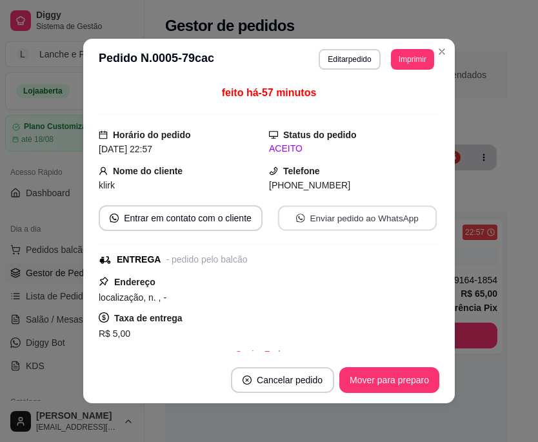
click at [327, 215] on button "Enviar pedido ao WhatsApp" at bounding box center [357, 218] width 159 height 25
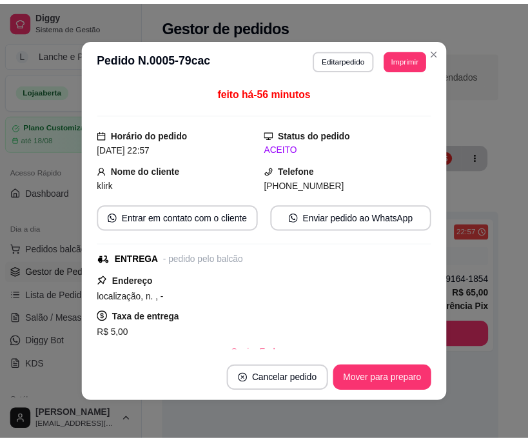
scroll to position [236, 0]
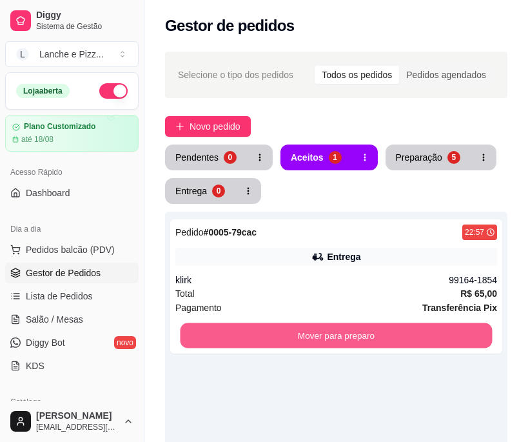
click at [474, 344] on button "Mover para preparo" at bounding box center [336, 335] width 312 height 25
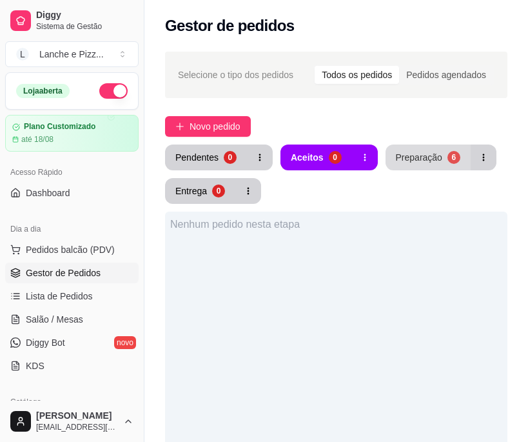
click at [415, 168] on button "Preparação 6" at bounding box center [428, 158] width 85 height 26
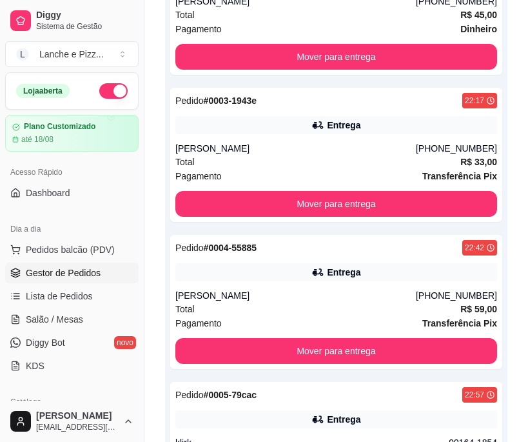
scroll to position [577, 0]
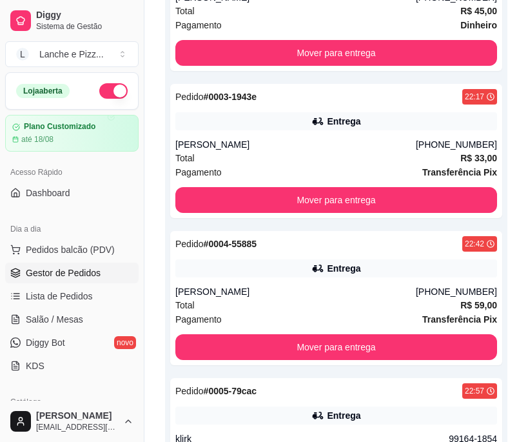
click at [323, 306] on div "Total R$ 59,00" at bounding box center [336, 305] width 322 height 14
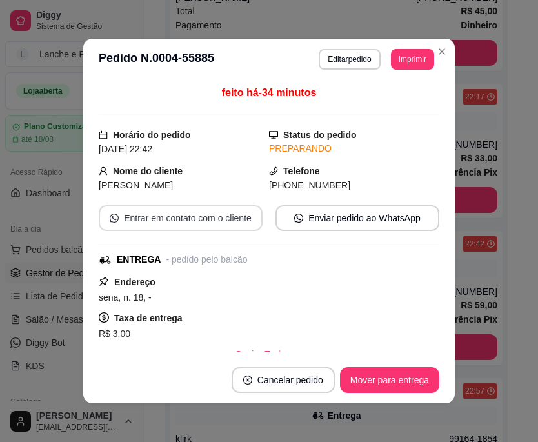
click at [161, 221] on button "Entrar em contato com o cliente" at bounding box center [181, 218] width 164 height 26
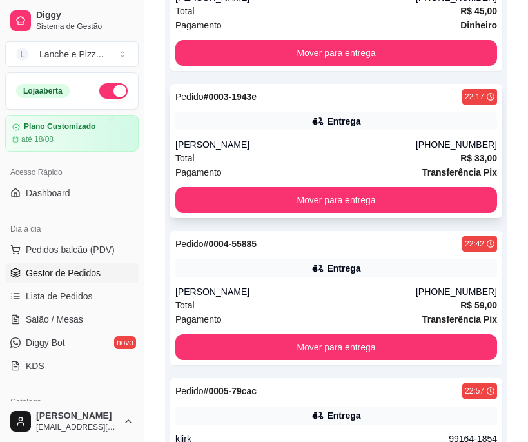
scroll to position [0, 0]
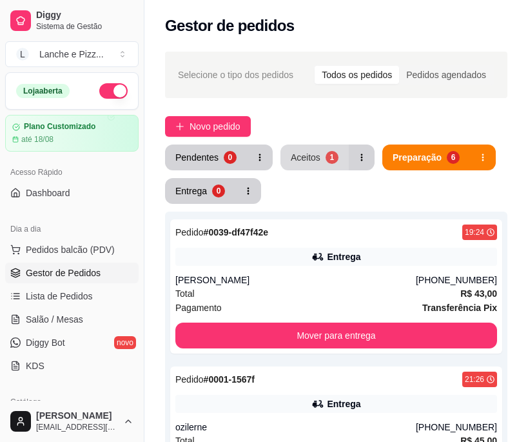
click at [286, 155] on button "Aceitos 1" at bounding box center [315, 158] width 68 height 26
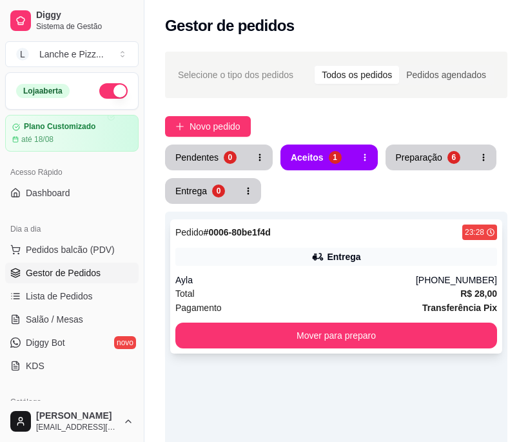
click at [232, 279] on div "Ayla" at bounding box center [295, 280] width 241 height 13
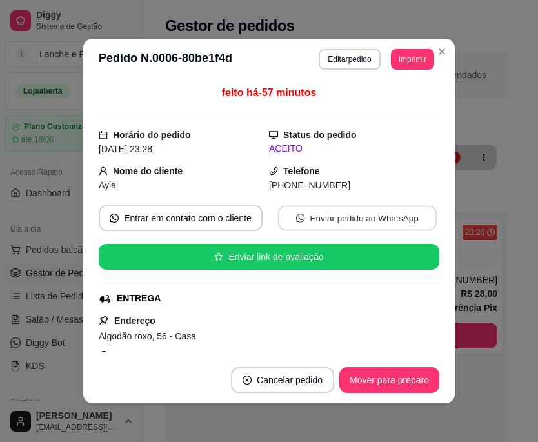
click at [278, 221] on button "Enviar pedido ao WhatsApp" at bounding box center [357, 218] width 159 height 25
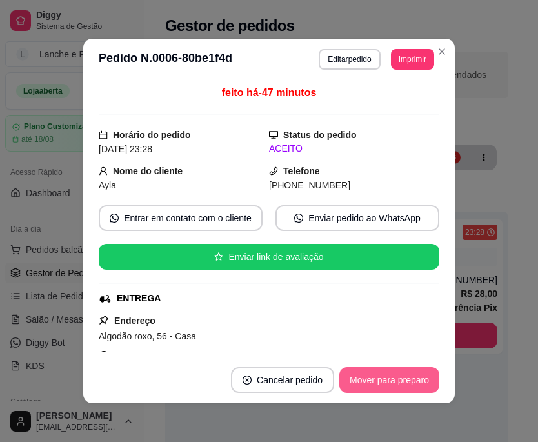
click at [399, 383] on button "Mover para preparo" at bounding box center [389, 380] width 100 height 26
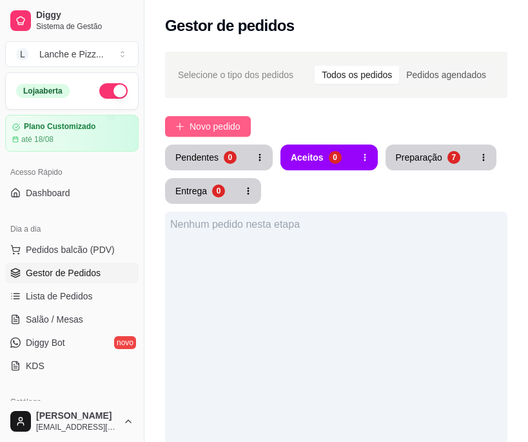
click at [177, 132] on button "Novo pedido" at bounding box center [208, 126] width 86 height 21
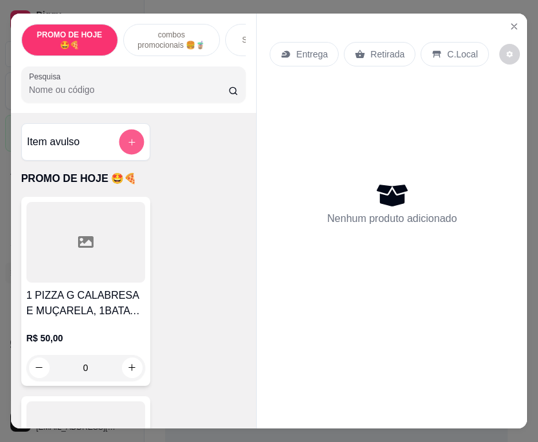
click at [126, 146] on icon "add-separate-item" at bounding box center [131, 142] width 10 height 10
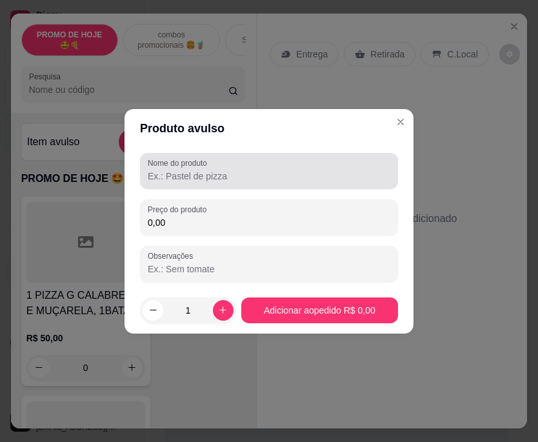
click at [172, 186] on div "Nome do produto" at bounding box center [269, 171] width 258 height 36
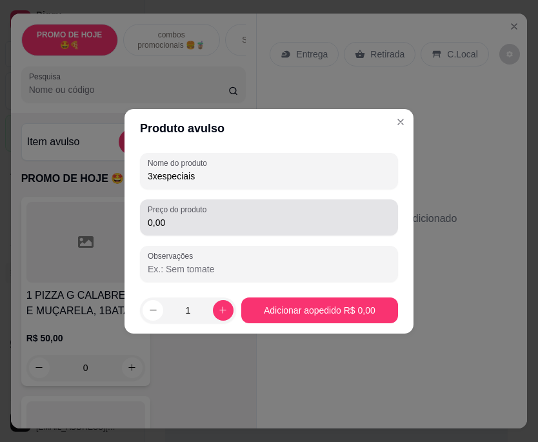
type input "3xespeciais"
click at [145, 223] on div "Preço do produto 0,00" at bounding box center [269, 217] width 258 height 36
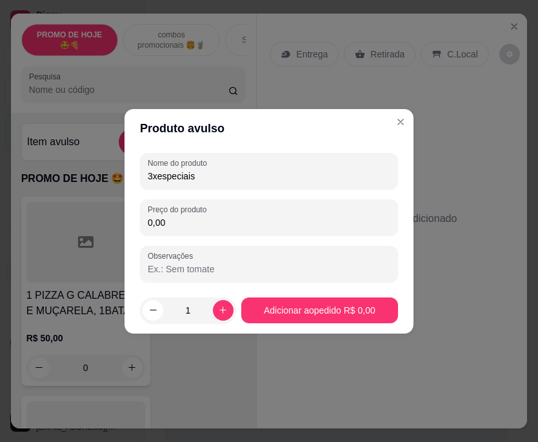
click at [145, 223] on div "Preço do produto 0,00" at bounding box center [269, 217] width 258 height 36
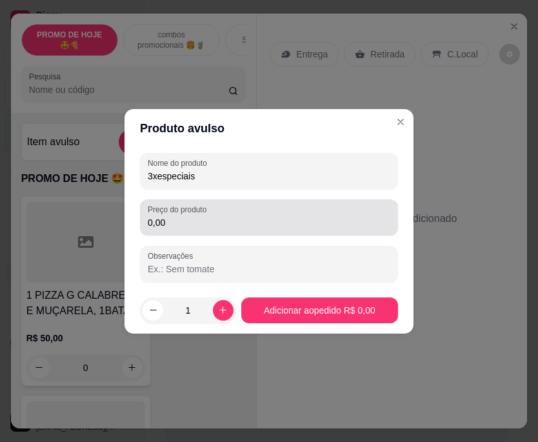
click at [145, 223] on div "Preço do produto 0,00" at bounding box center [269, 217] width 258 height 36
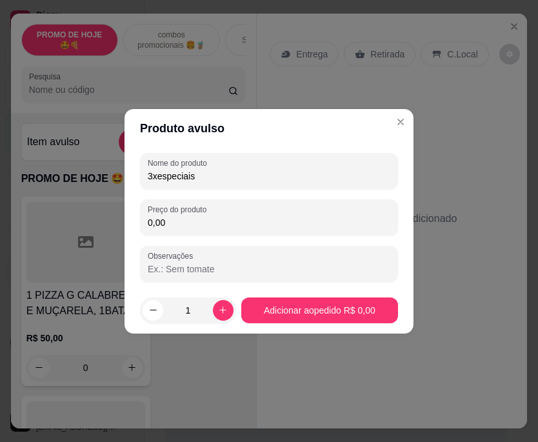
click at [192, 310] on input "1" at bounding box center [188, 310] width 50 height 26
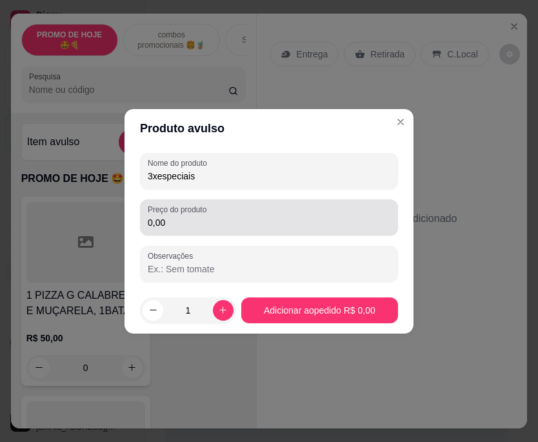
click at [146, 230] on div "Preço do produto 0,00" at bounding box center [269, 217] width 258 height 36
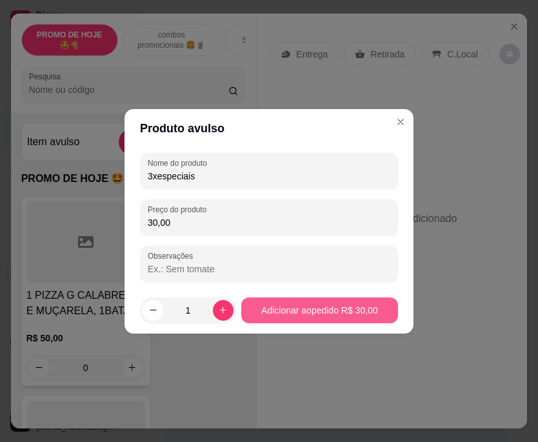
type input "30,00"
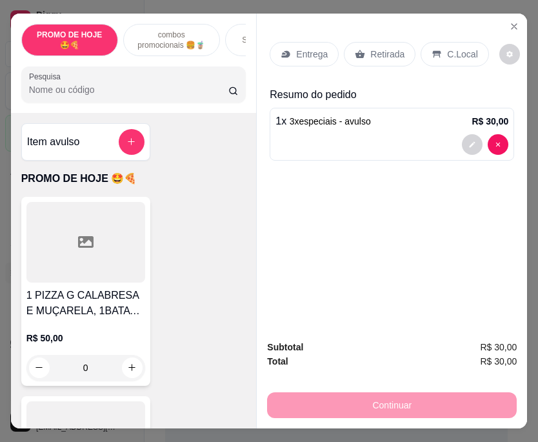
click at [372, 57] on div "Retirada" at bounding box center [380, 54] width 72 height 25
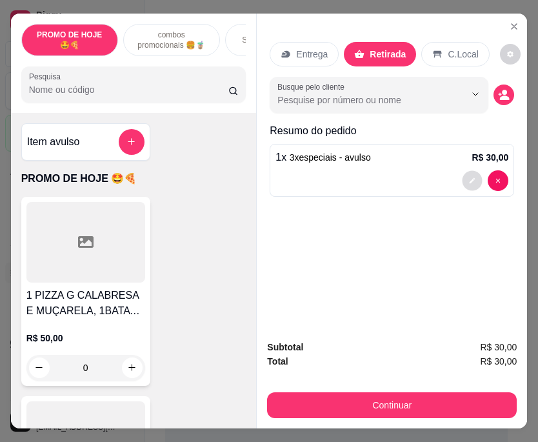
click at [472, 180] on button "decrease-product-quantity" at bounding box center [473, 180] width 20 height 20
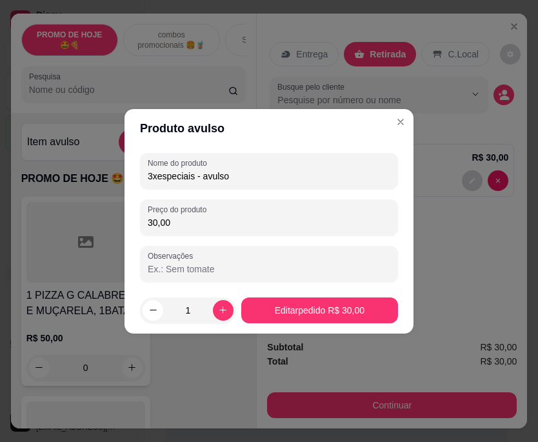
click at [321, 266] on input "Observações" at bounding box center [269, 269] width 243 height 13
type input "n"
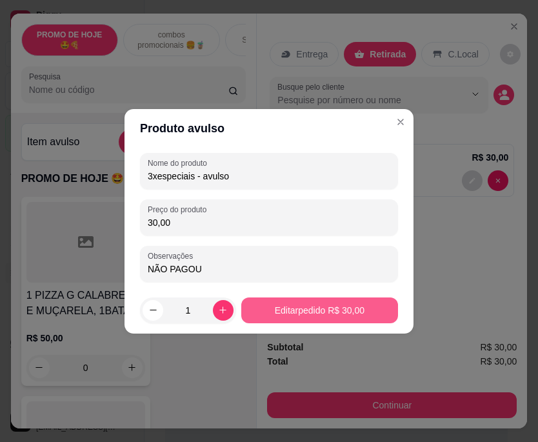
type input "NÃO PAGOU"
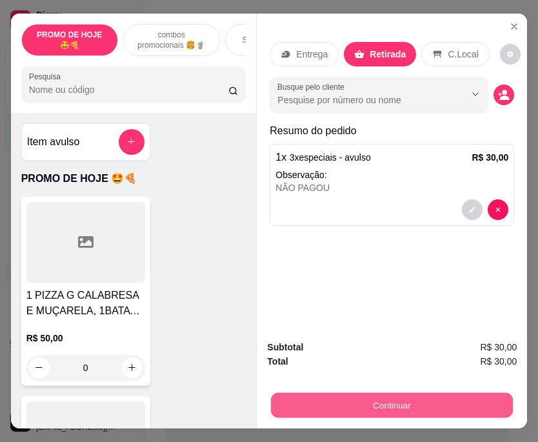
click at [321, 406] on button "Continuar" at bounding box center [392, 405] width 242 height 25
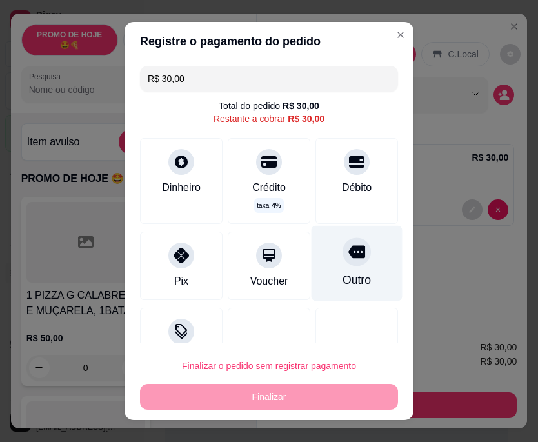
click at [342, 268] on div "Outro" at bounding box center [357, 263] width 91 height 75
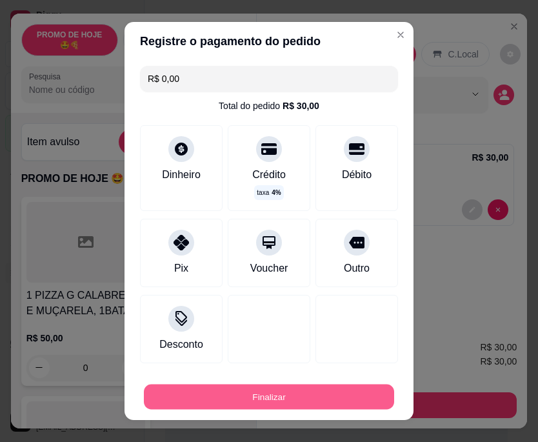
click at [281, 396] on button "Finalizar" at bounding box center [269, 396] width 250 height 25
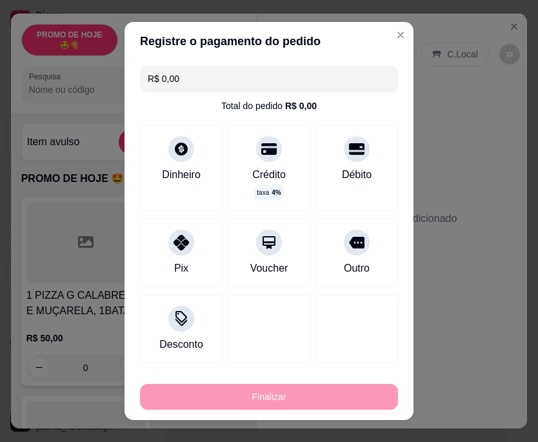
type input "-R$ 30,00"
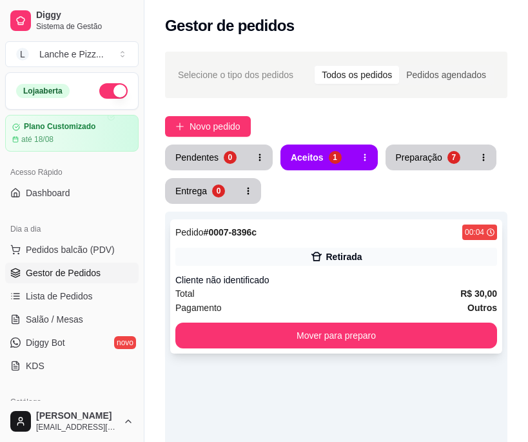
click at [289, 259] on div "Retirada" at bounding box center [336, 257] width 322 height 18
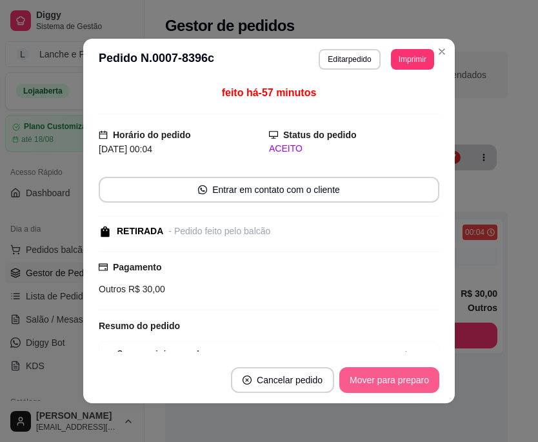
click at [369, 386] on button "Mover para preparo" at bounding box center [389, 380] width 100 height 26
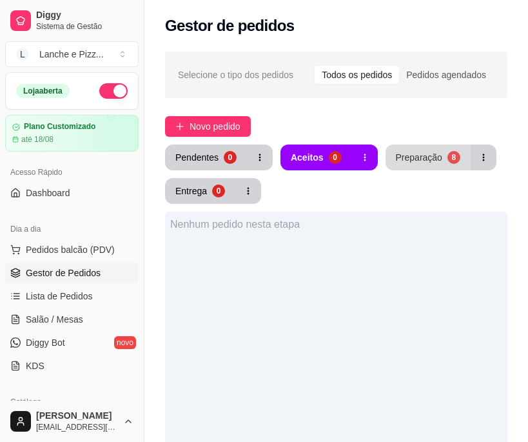
click at [415, 167] on button "Preparação 8" at bounding box center [428, 158] width 85 height 26
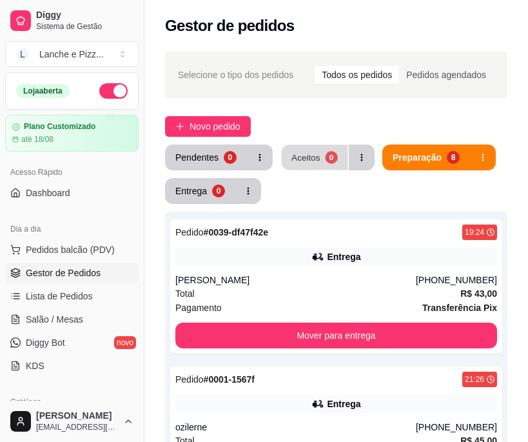
click at [323, 150] on button "Aceitos 0" at bounding box center [315, 157] width 66 height 25
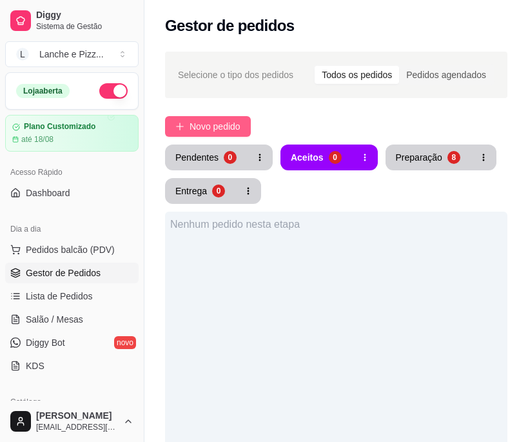
click at [215, 128] on span "Novo pedido" at bounding box center [215, 126] width 51 height 14
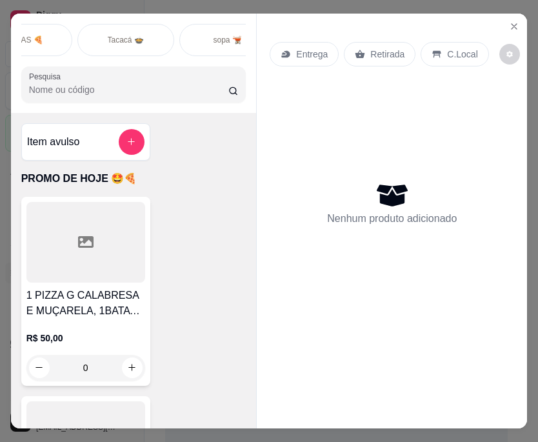
scroll to position [0, 351]
click at [126, 46] on div "Tacacá 🍲" at bounding box center [126, 40] width 97 height 32
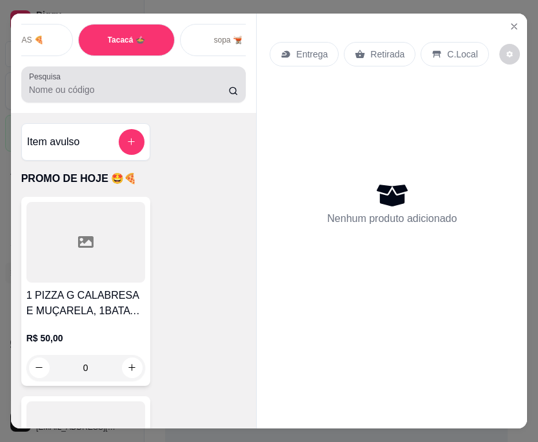
scroll to position [33, 0]
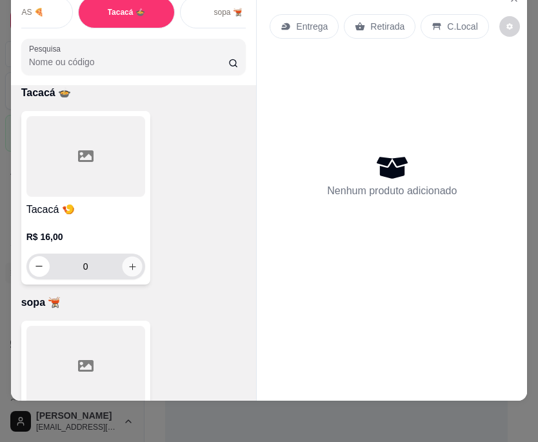
click at [122, 265] on button "increase-product-quantity" at bounding box center [132, 266] width 20 height 20
type input "1"
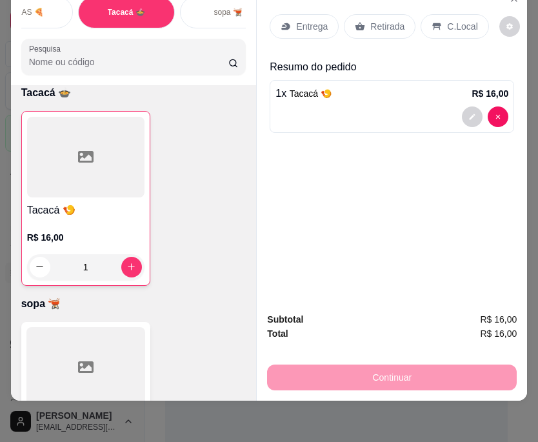
click at [379, 20] on p "Retirada" at bounding box center [387, 26] width 34 height 13
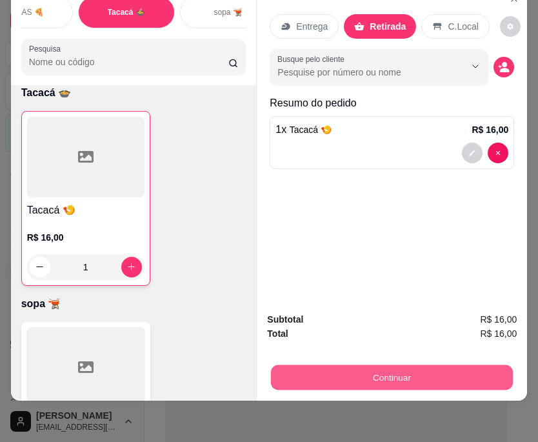
click at [322, 375] on button "Continuar" at bounding box center [392, 377] width 242 height 25
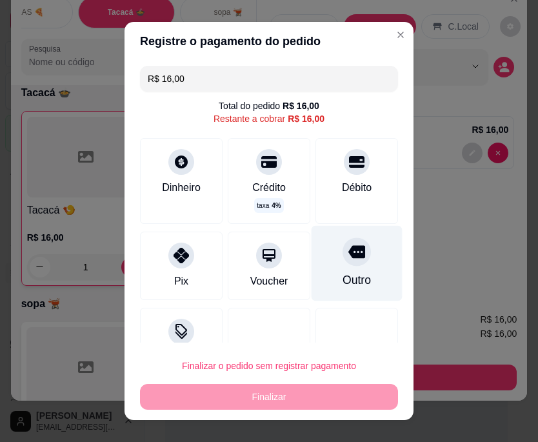
click at [348, 258] on icon at bounding box center [356, 252] width 17 height 13
type input "R$ 0,00"
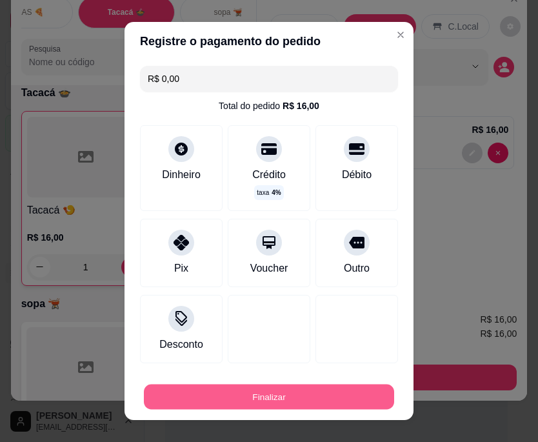
click at [235, 401] on button "Finalizar" at bounding box center [269, 396] width 250 height 25
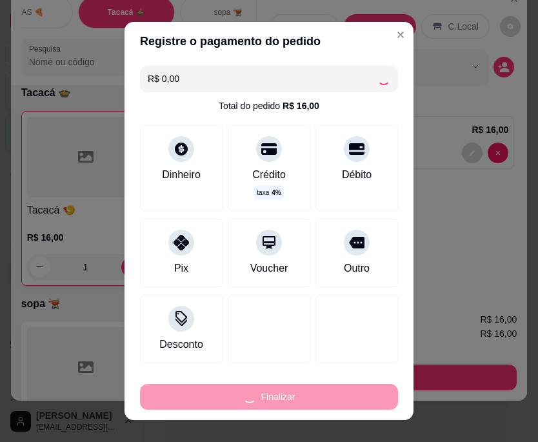
type input "0"
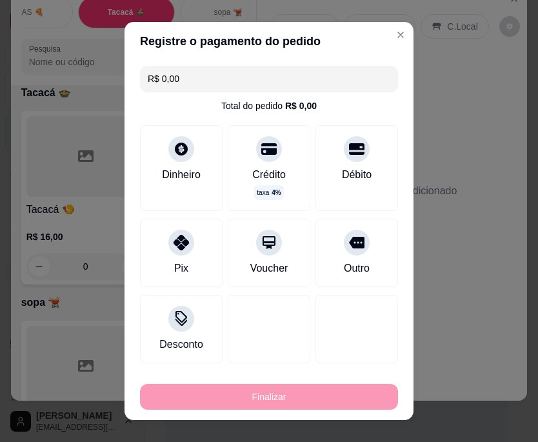
type input "-R$ 16,00"
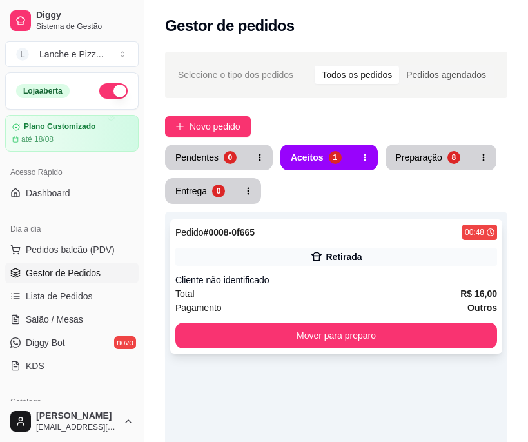
click at [299, 350] on div "Pedido # 0008-0f665 00:48 Retirada Cliente não identificado Total R$ 16,00 Paga…" at bounding box center [336, 286] width 332 height 134
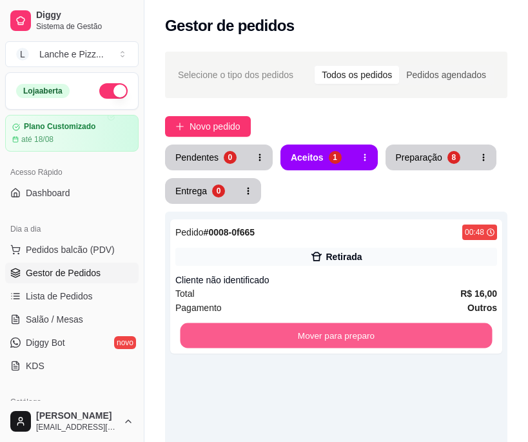
click at [475, 327] on button "Mover para preparo" at bounding box center [336, 335] width 312 height 25
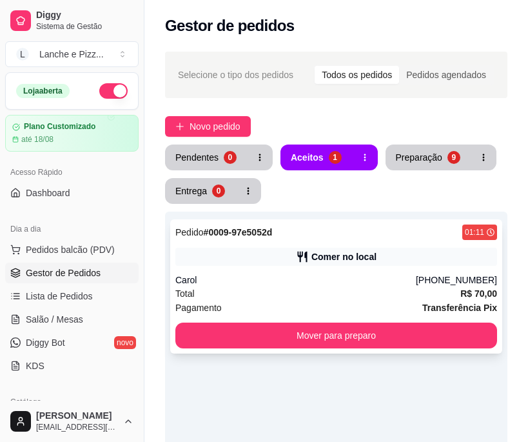
click at [258, 290] on div "Total R$ 70,00" at bounding box center [336, 293] width 322 height 14
click at [293, 275] on div "Carol" at bounding box center [295, 280] width 241 height 13
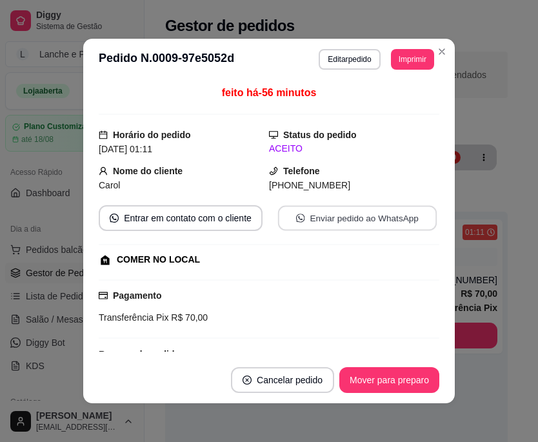
click at [303, 227] on button "Enviar pedido ao WhatsApp" at bounding box center [357, 218] width 159 height 25
click at [446, 350] on div "feito há -56 minutos Horário do pedido [DATE] 01:11 Status do pedido ACEITO Nom…" at bounding box center [269, 218] width 372 height 277
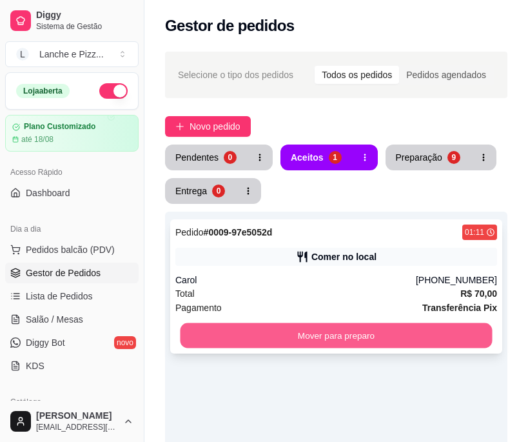
click at [345, 330] on button "Mover para preparo" at bounding box center [336, 335] width 312 height 25
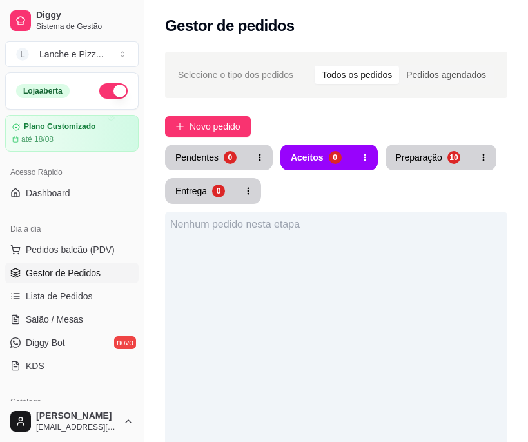
click at [99, 92] on button "button" at bounding box center [113, 90] width 28 height 15
drag, startPoint x: 203, startPoint y: 225, endPoint x: 290, endPoint y: 224, distance: 87.1
click at [290, 224] on div "Nenhum pedido nesta etapa" at bounding box center [336, 224] width 332 height 15
click at [59, 274] on span "Gestor de Pedidos" at bounding box center [63, 272] width 75 height 13
